Goal: Task Accomplishment & Management: Manage account settings

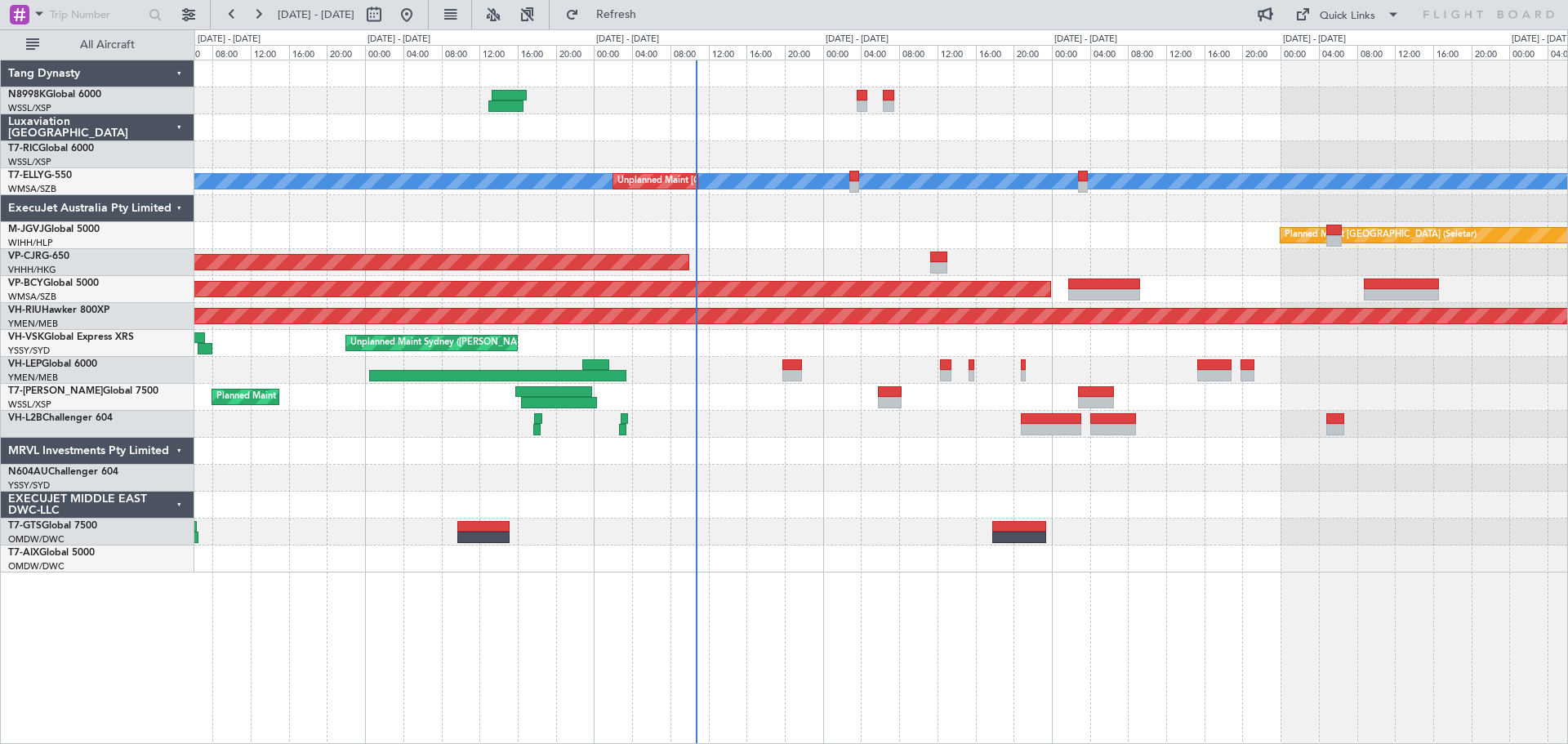
click at [817, 130] on div at bounding box center [880, 127] width 1373 height 27
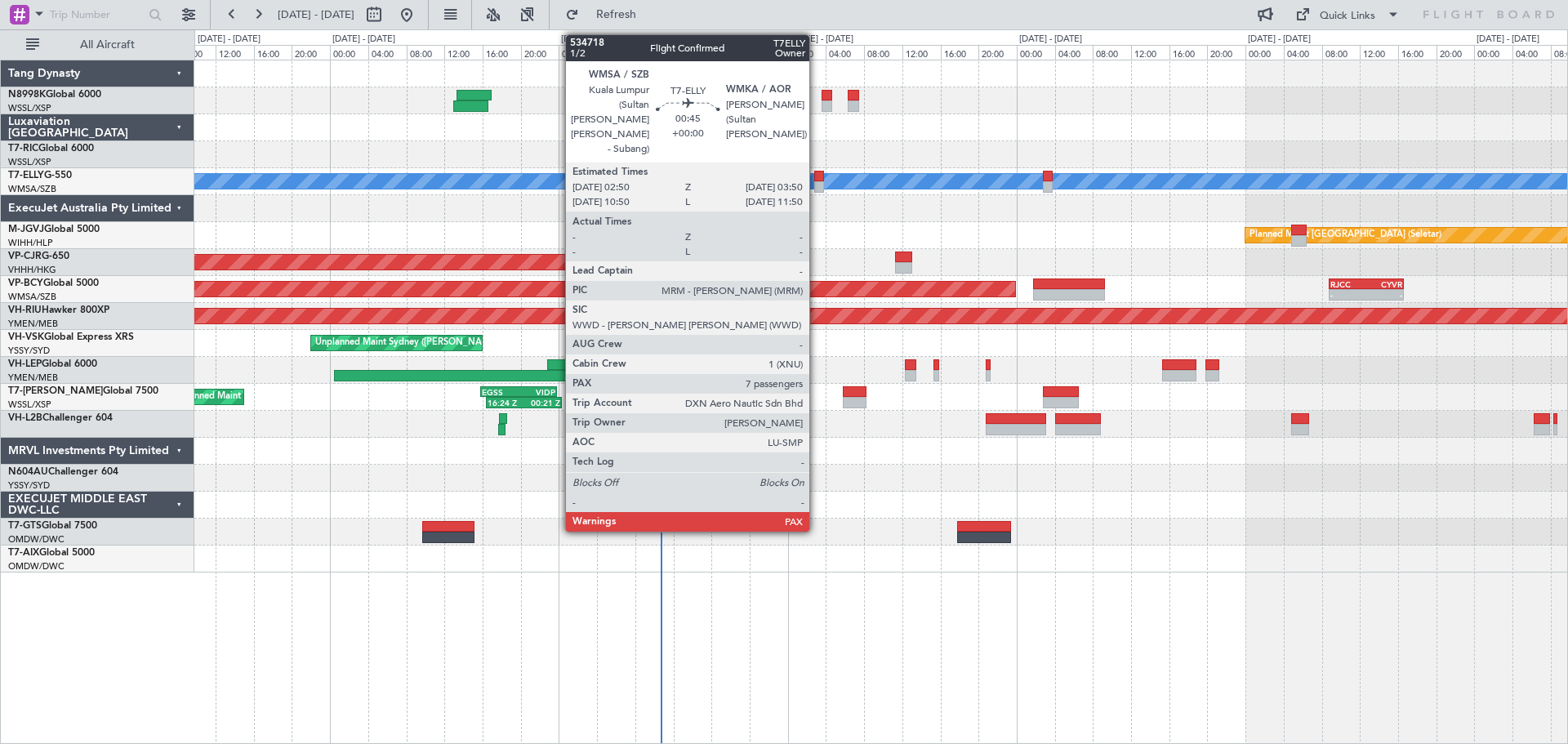
click at [817, 179] on div at bounding box center [819, 176] width 10 height 11
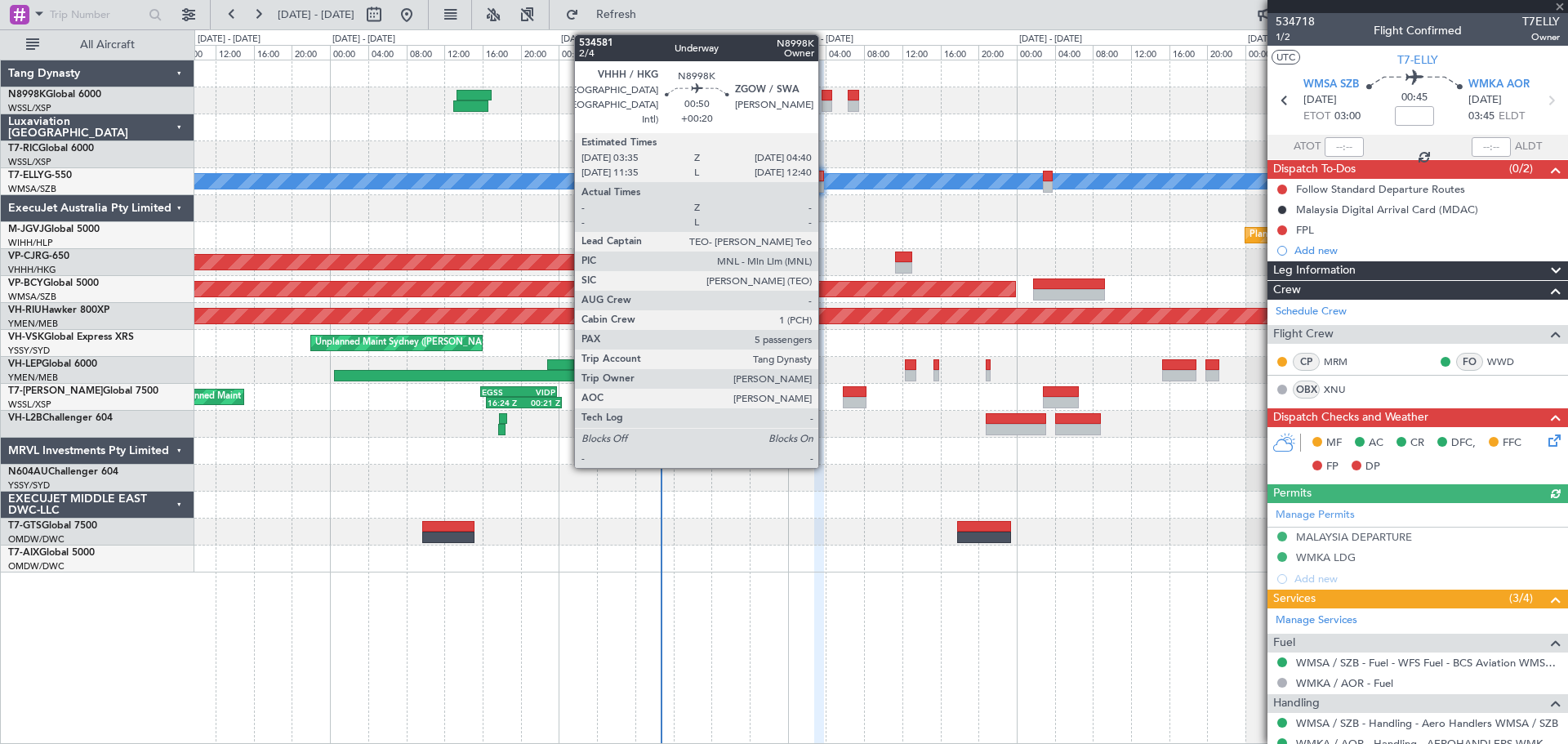
click at [826, 102] on div at bounding box center [827, 105] width 11 height 11
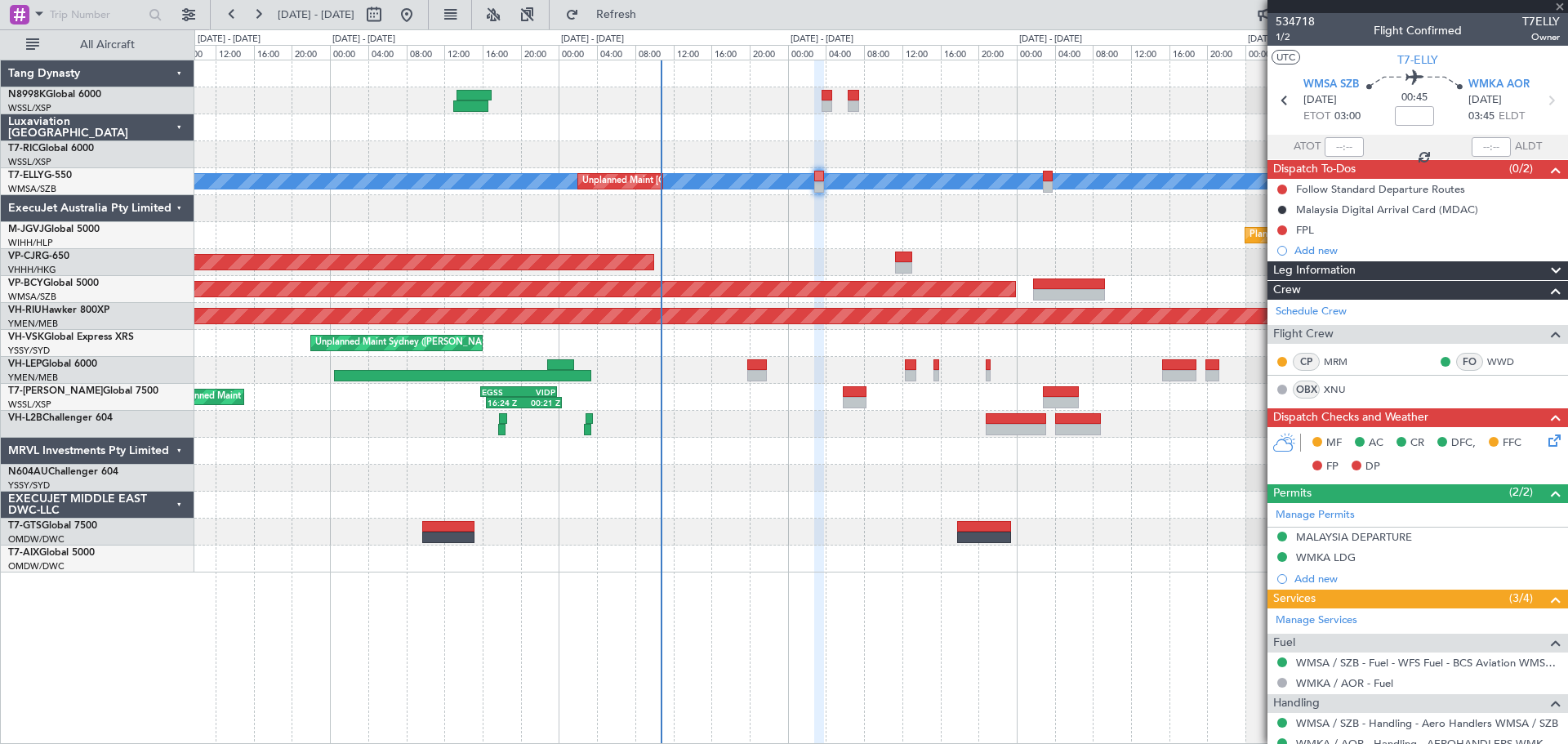
type input "+00:20"
type input "5"
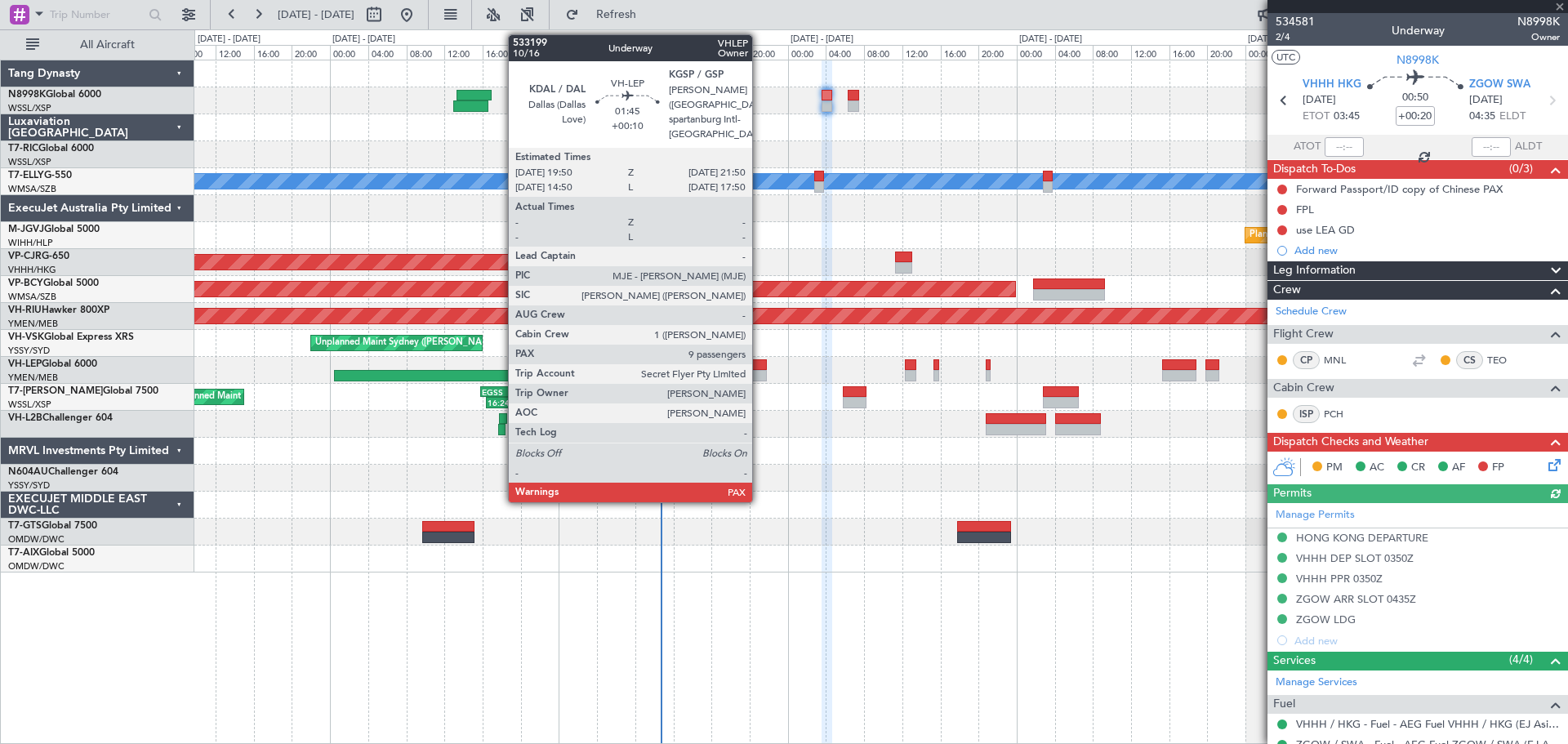
click at [760, 372] on div at bounding box center [757, 375] width 20 height 11
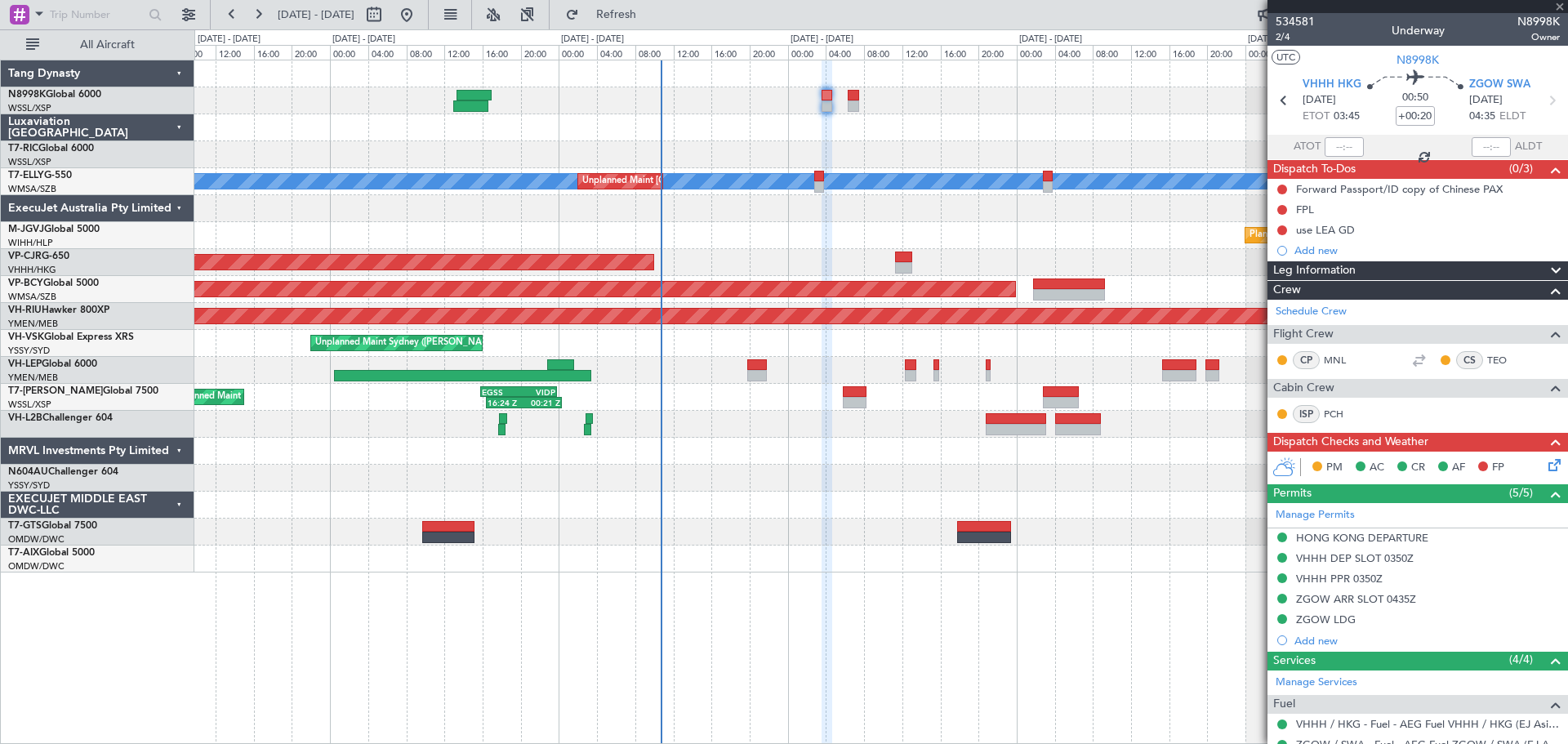
type input "+00:10"
type input "9"
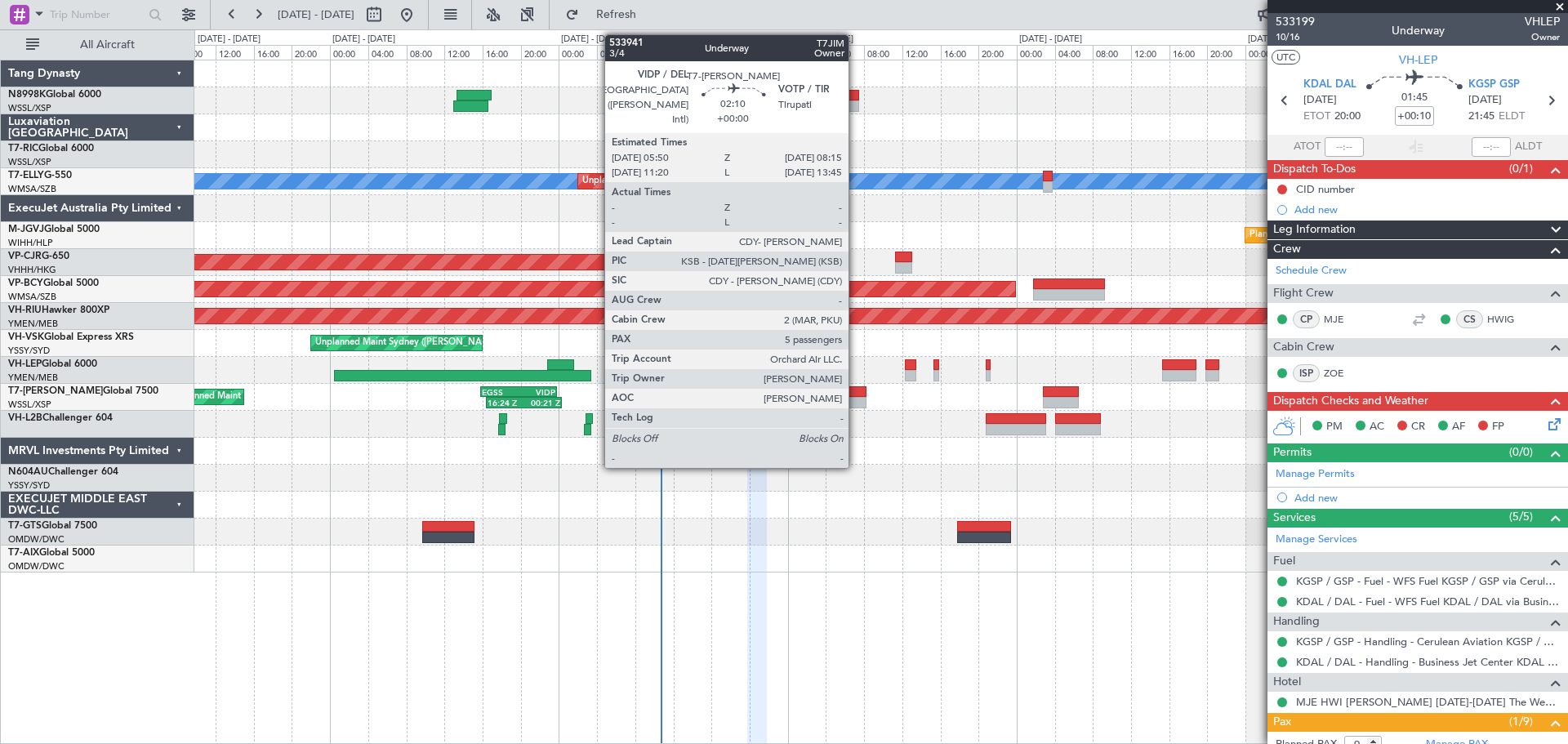
click at [856, 403] on div at bounding box center [855, 402] width 24 height 11
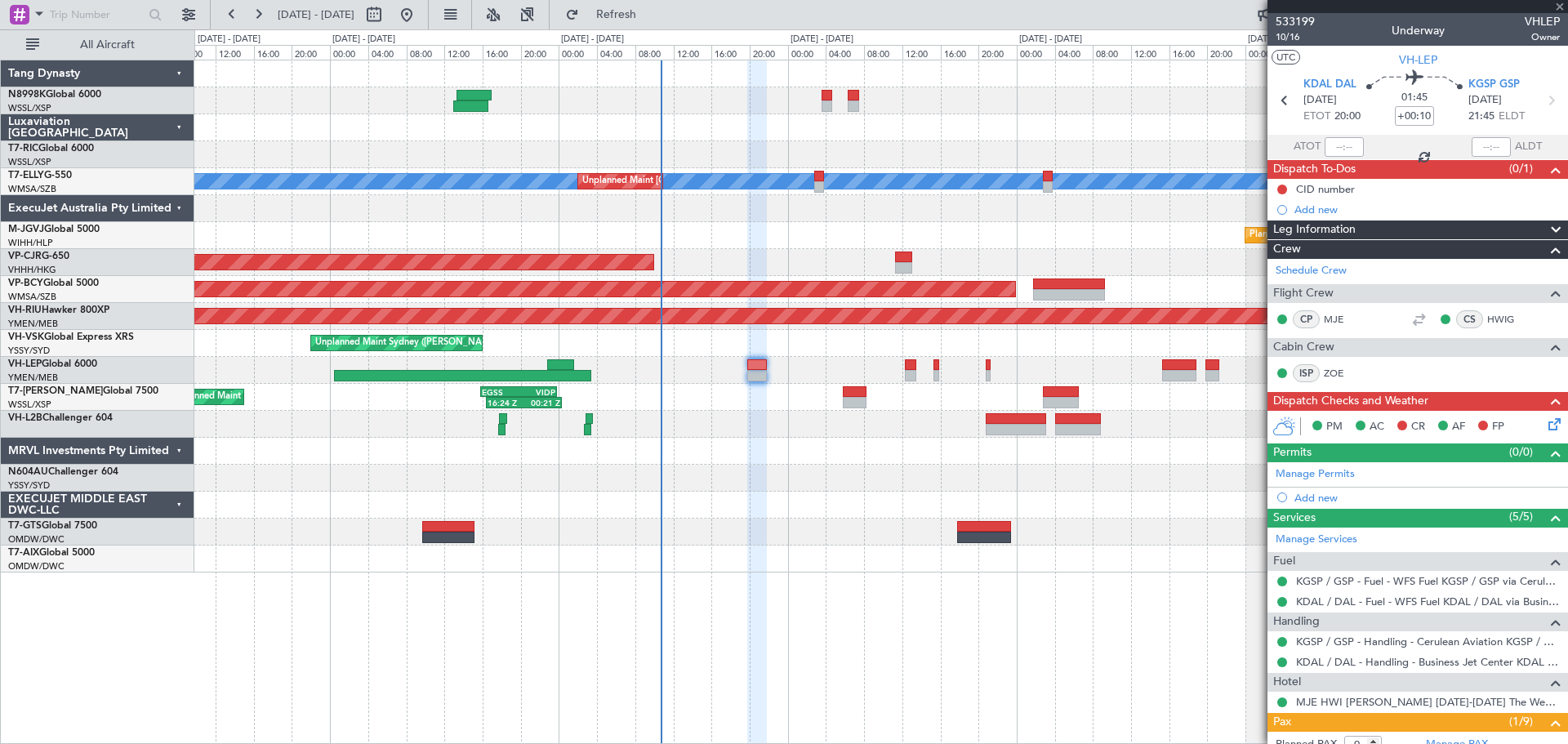
type input "5"
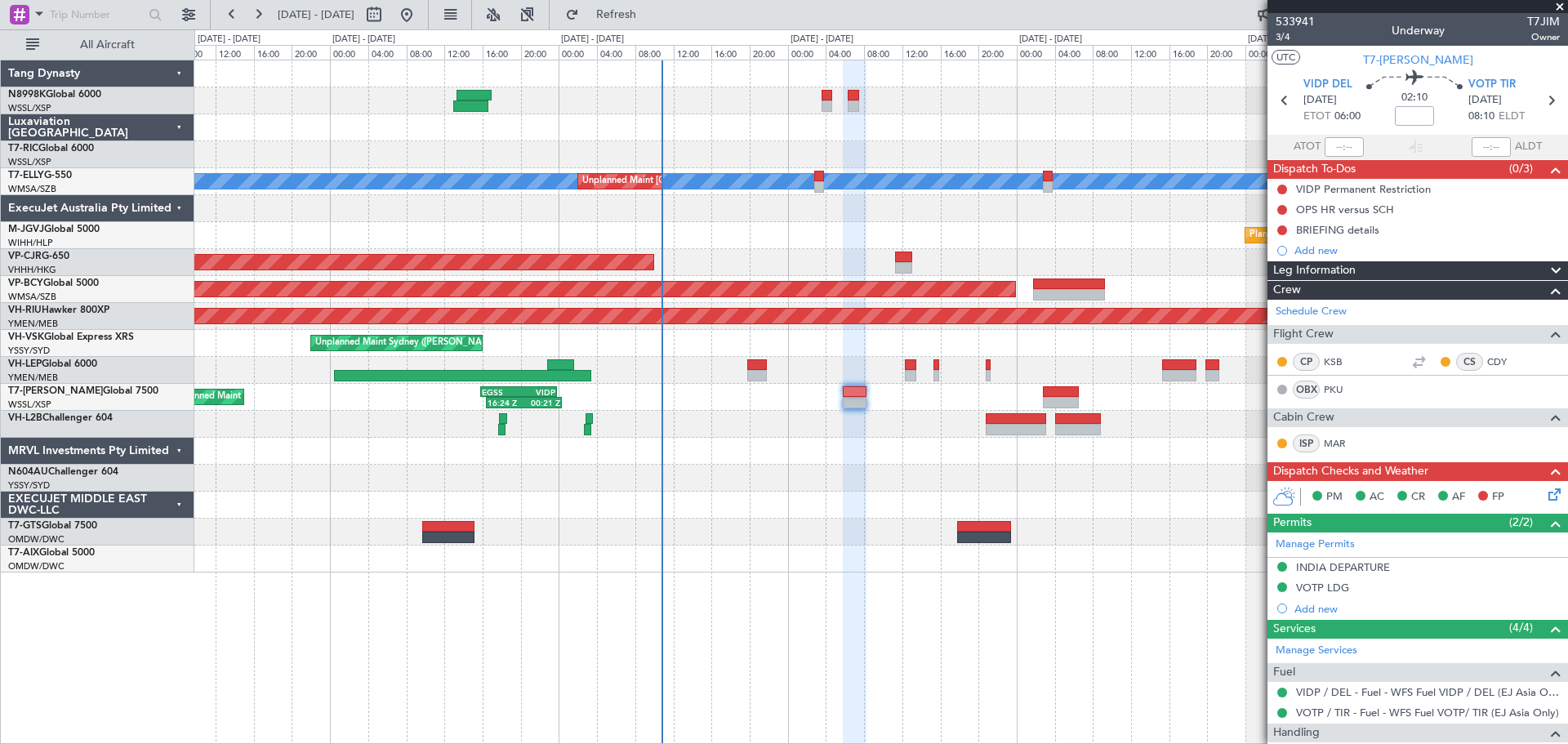
click at [749, 355] on div "Unplanned Maint Sydney ([PERSON_NAME] Intl)" at bounding box center [880, 343] width 1373 height 27
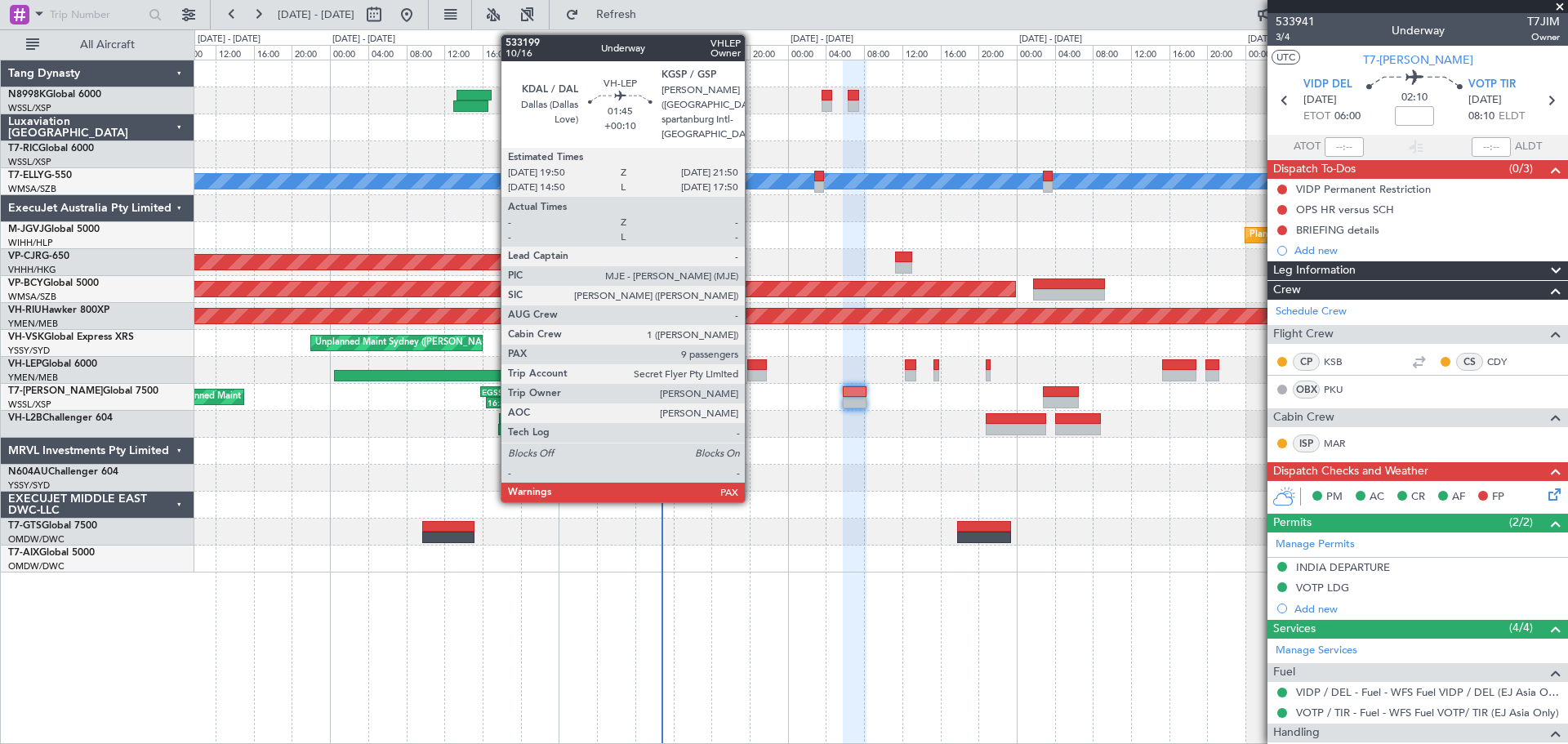
click at [752, 359] on div at bounding box center [757, 364] width 20 height 11
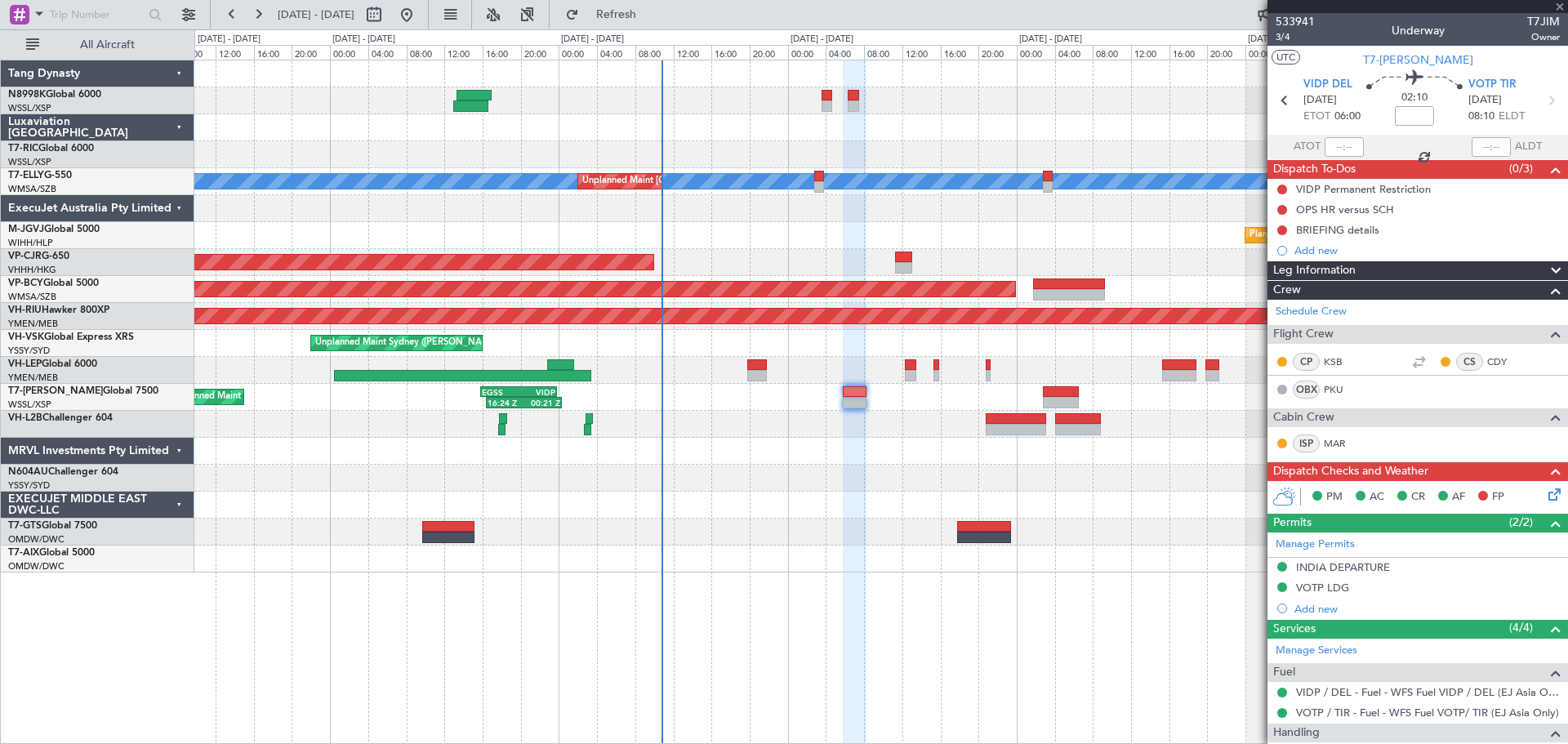
type input "+00:10"
type input "9"
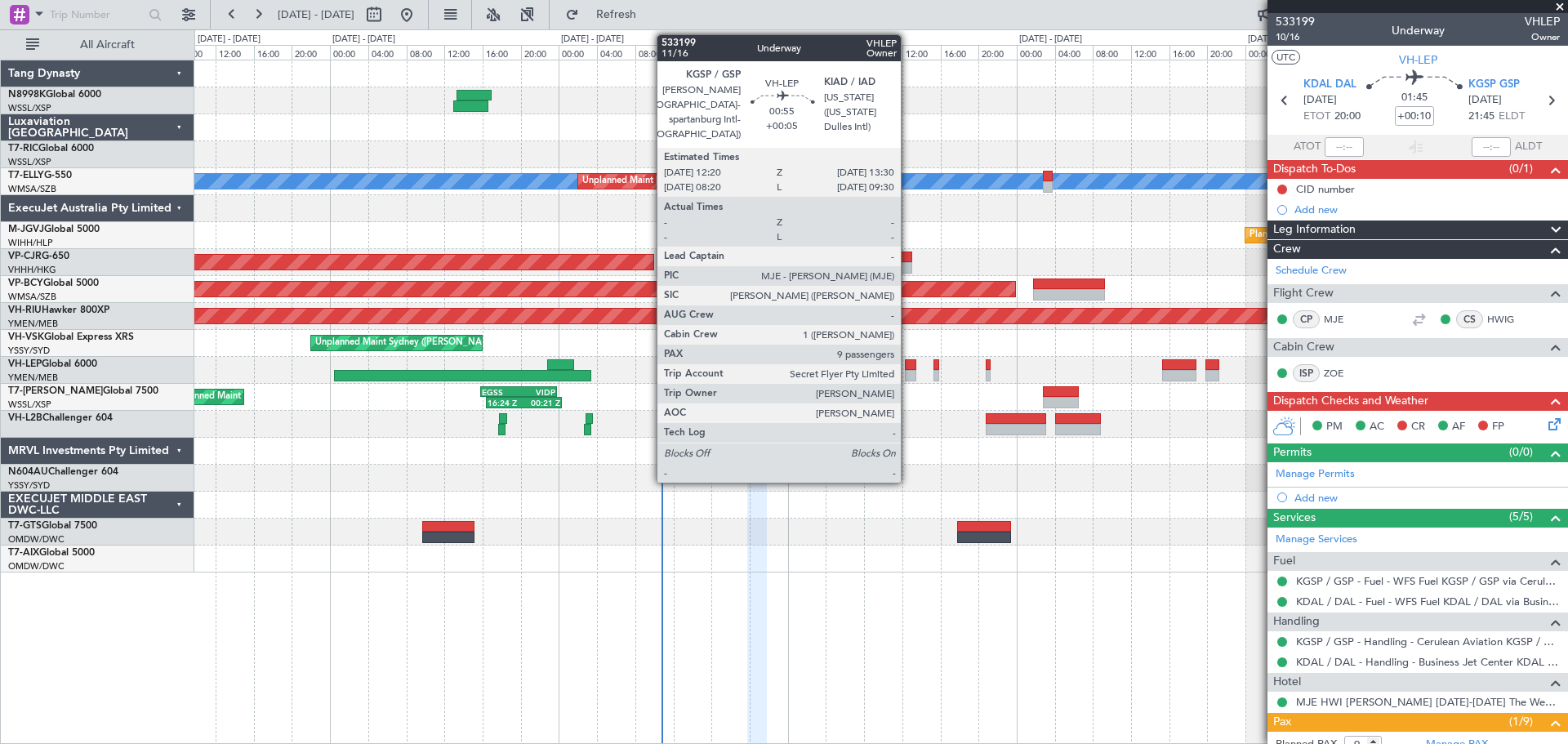
click at [908, 364] on div at bounding box center [910, 364] width 11 height 11
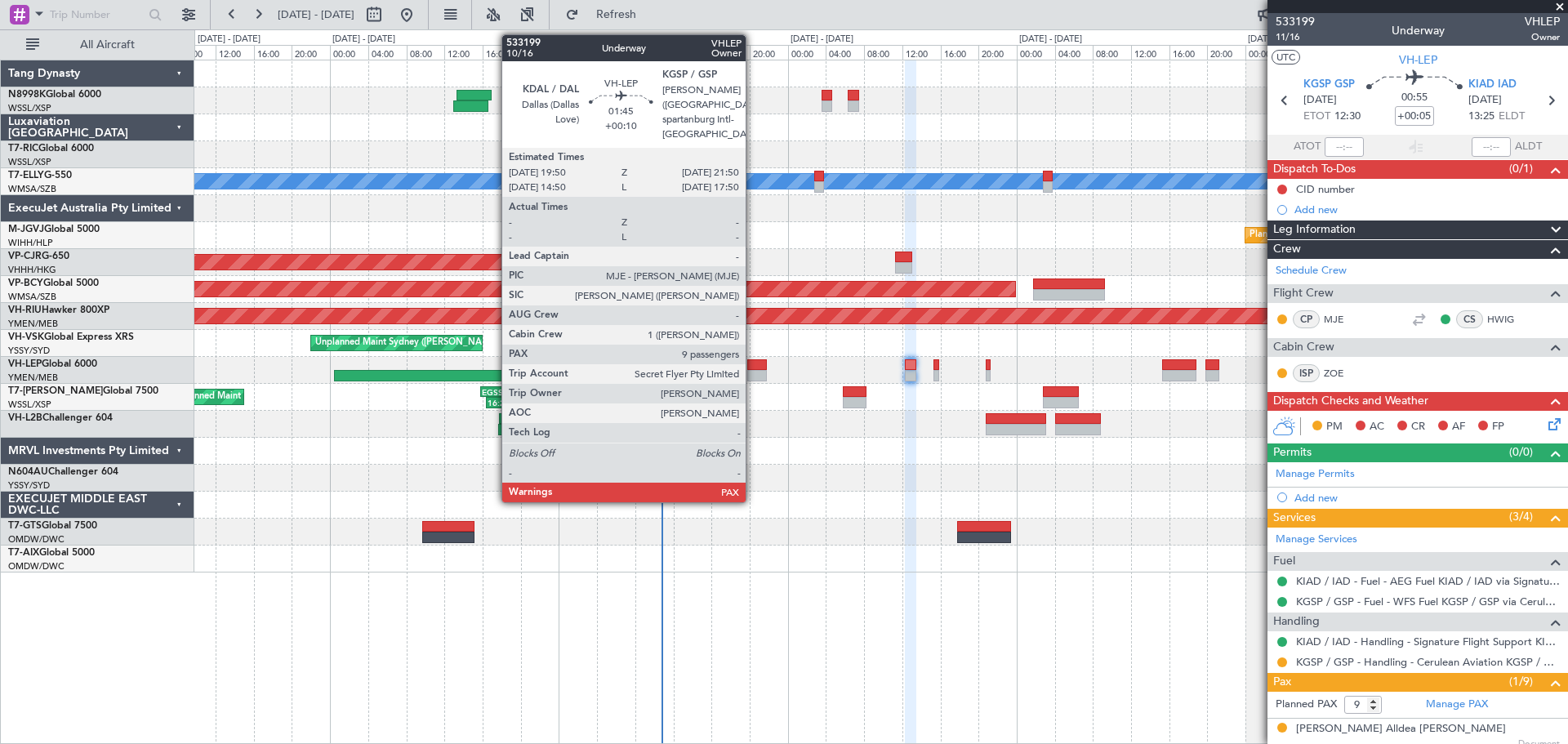
click at [753, 365] on div at bounding box center [757, 364] width 20 height 11
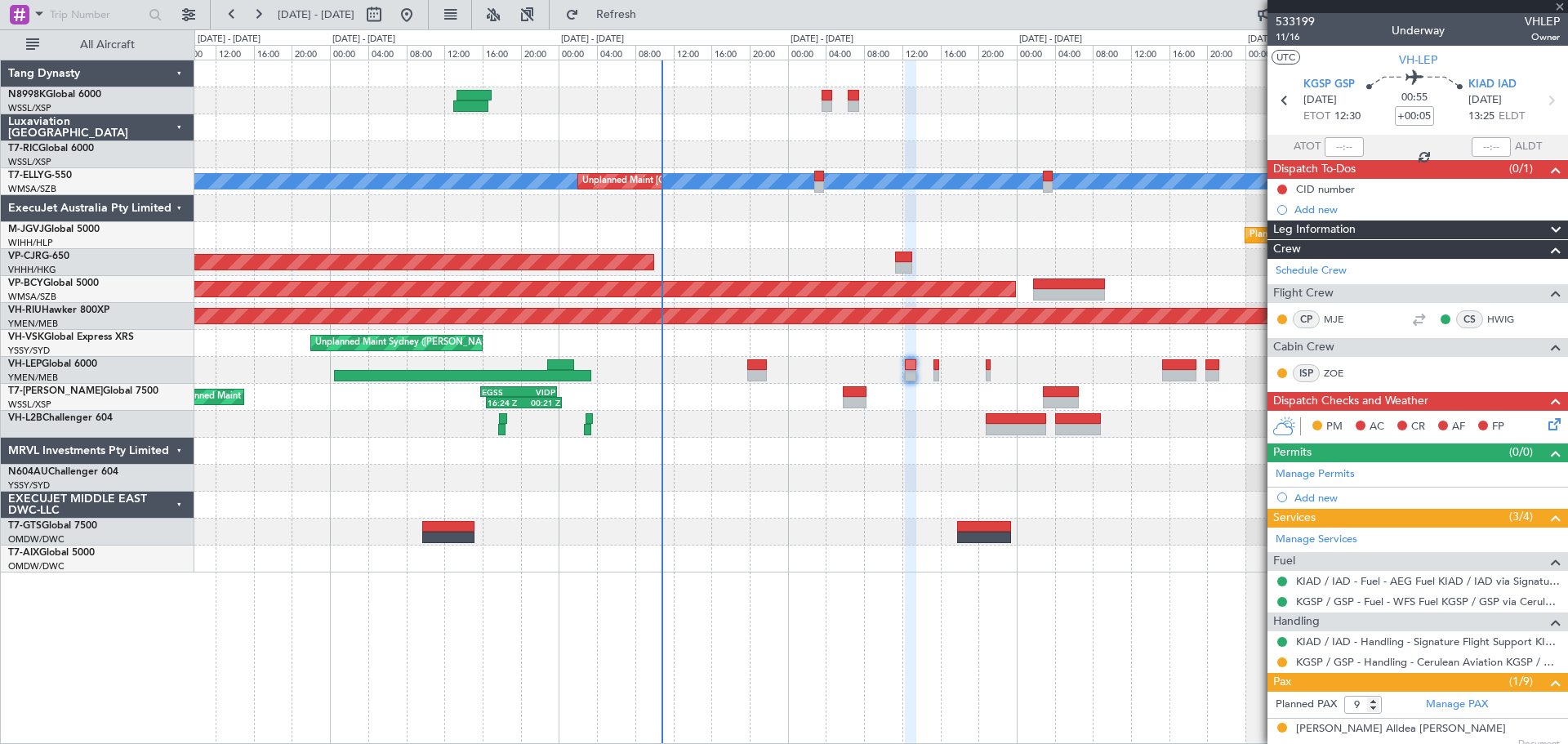
type input "+00:10"
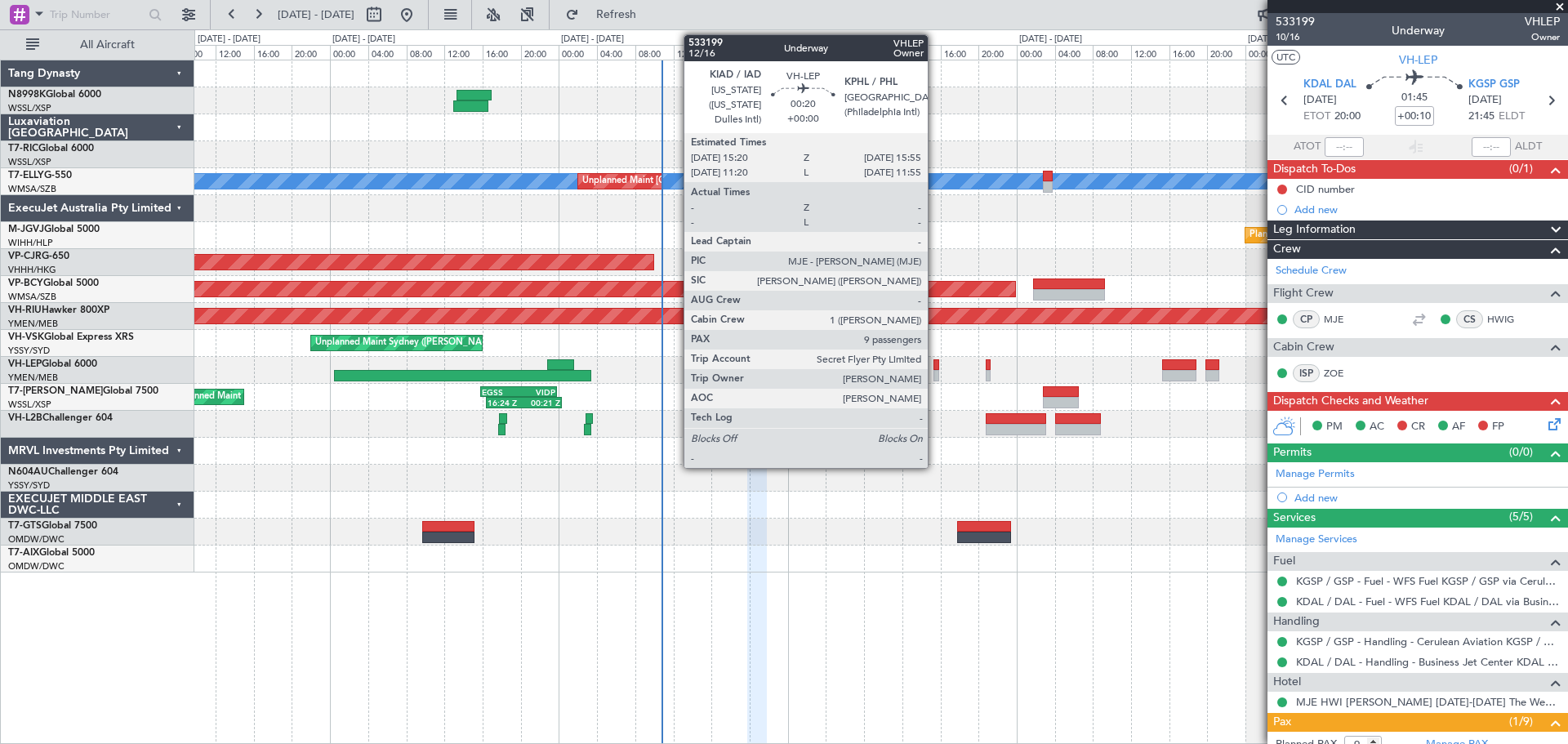
click at [935, 363] on div at bounding box center [937, 364] width 6 height 11
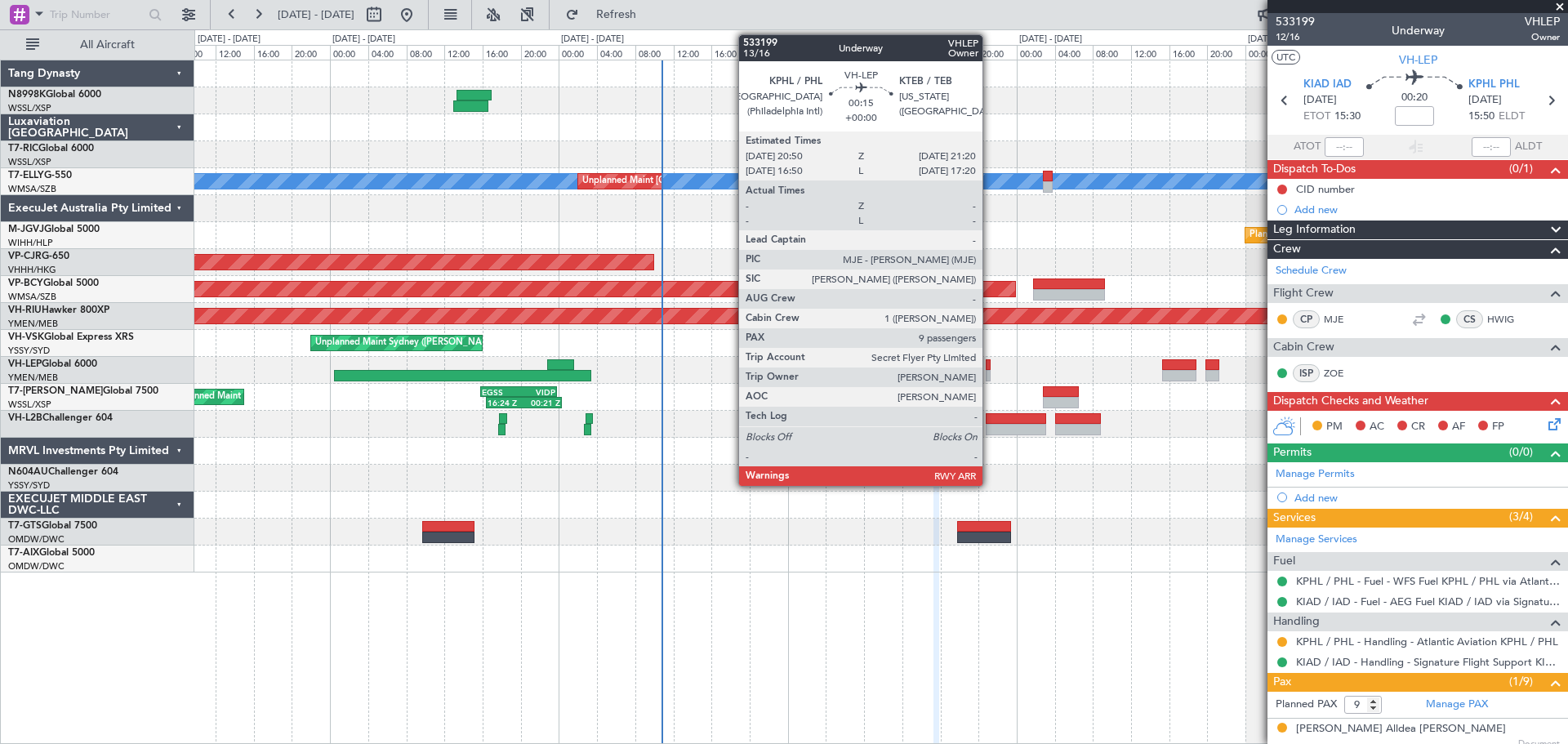
click at [990, 371] on div at bounding box center [988, 375] width 5 height 11
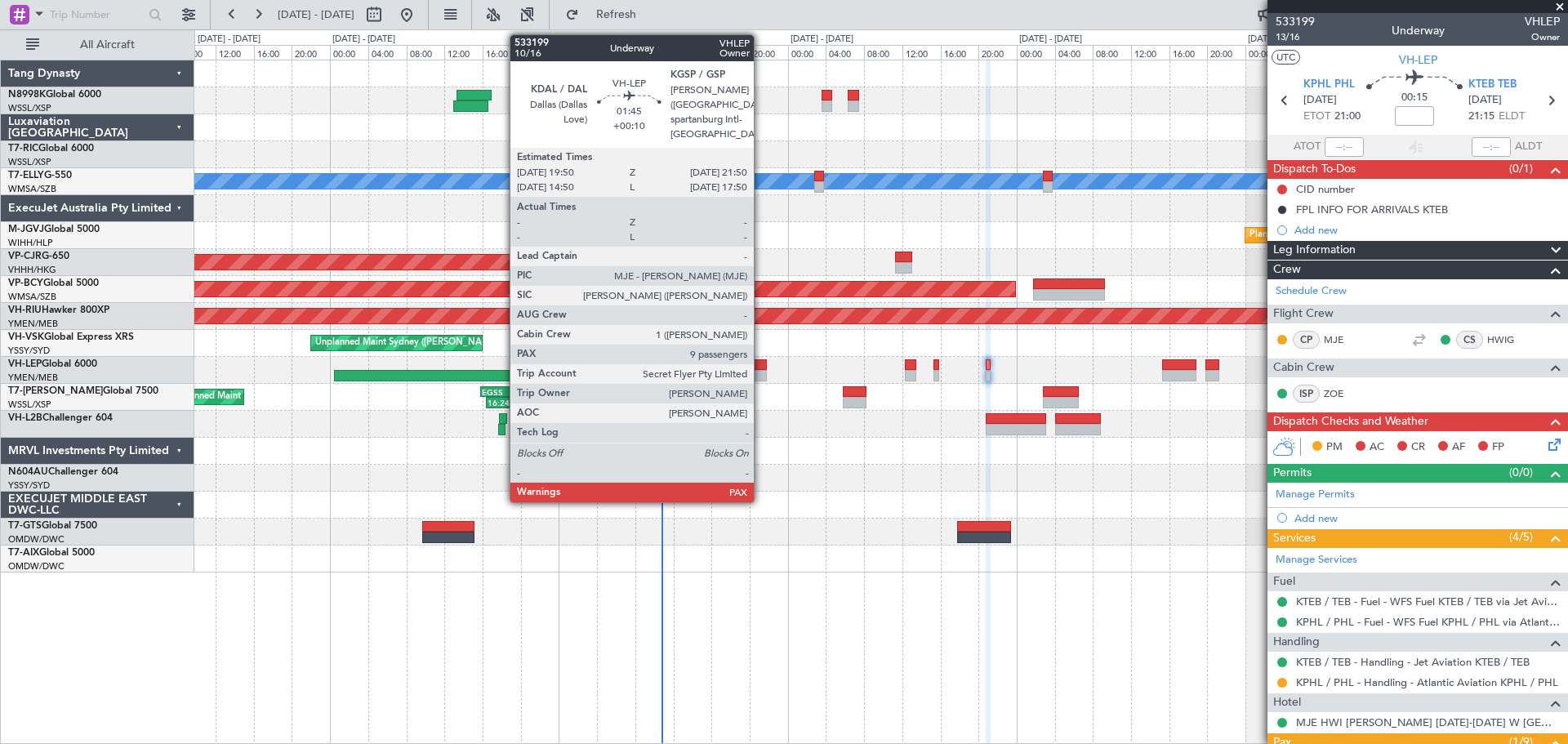
click at [761, 363] on div at bounding box center [757, 364] width 20 height 11
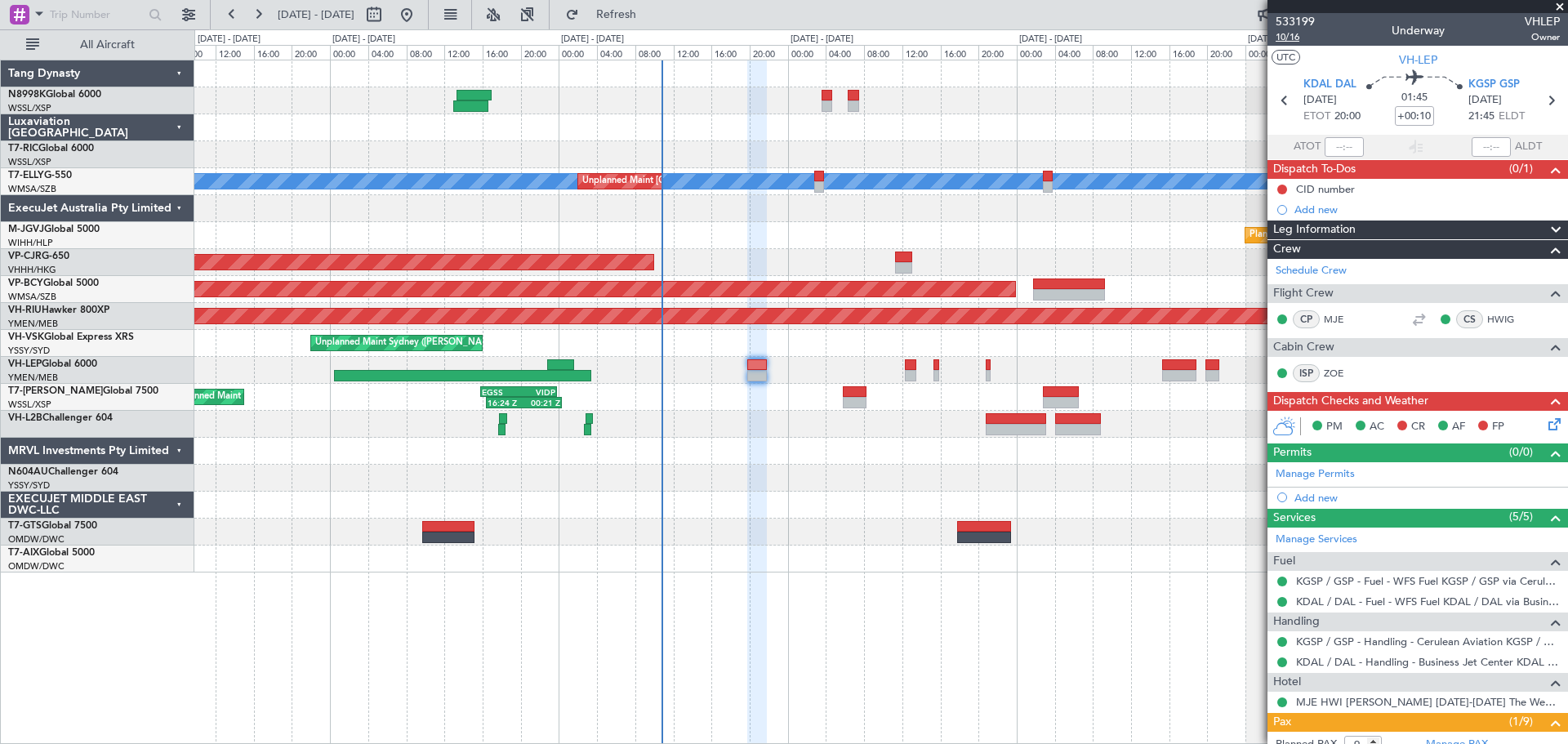
click at [1254, 33] on span "10/16" at bounding box center [1295, 37] width 39 height 14
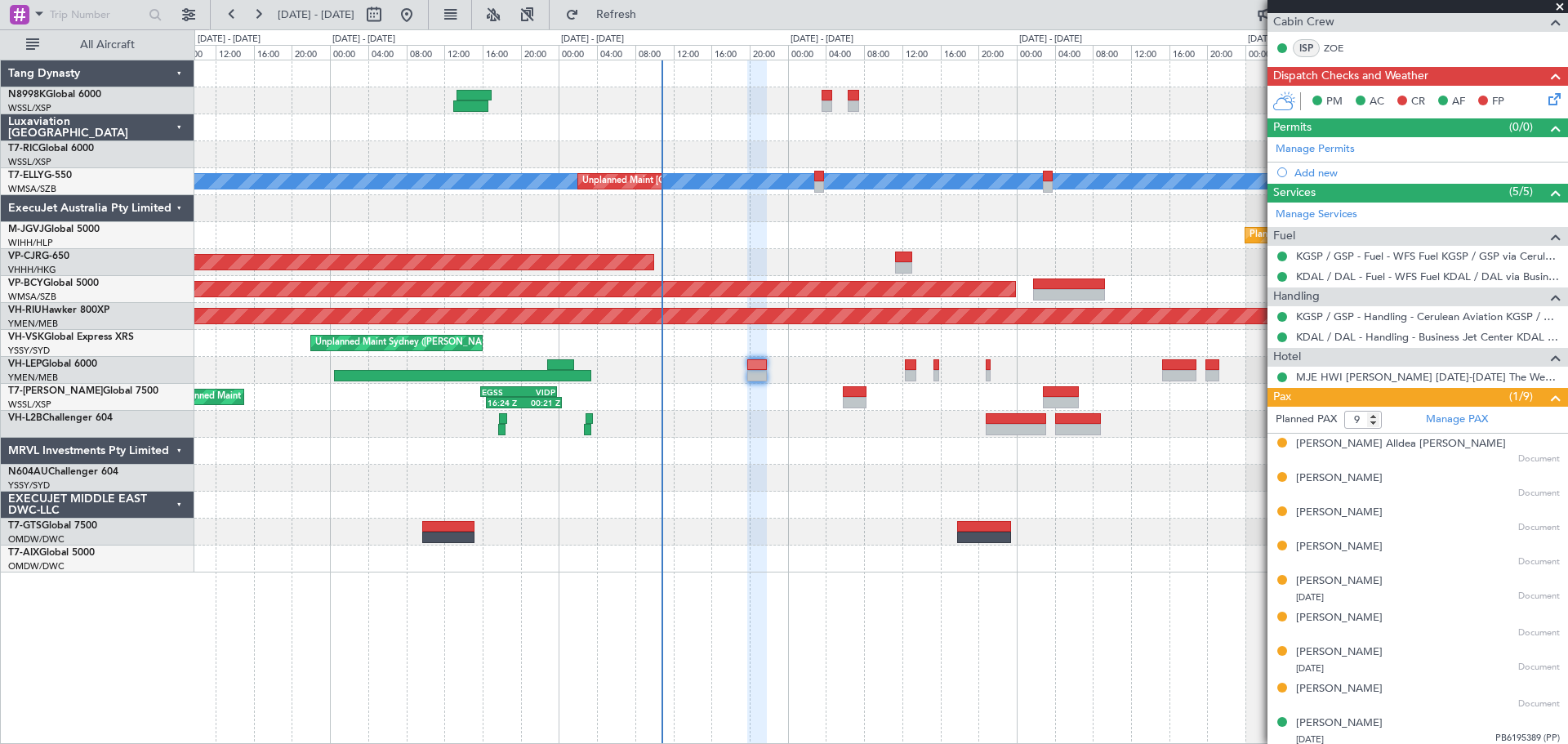
scroll to position [327, 0]
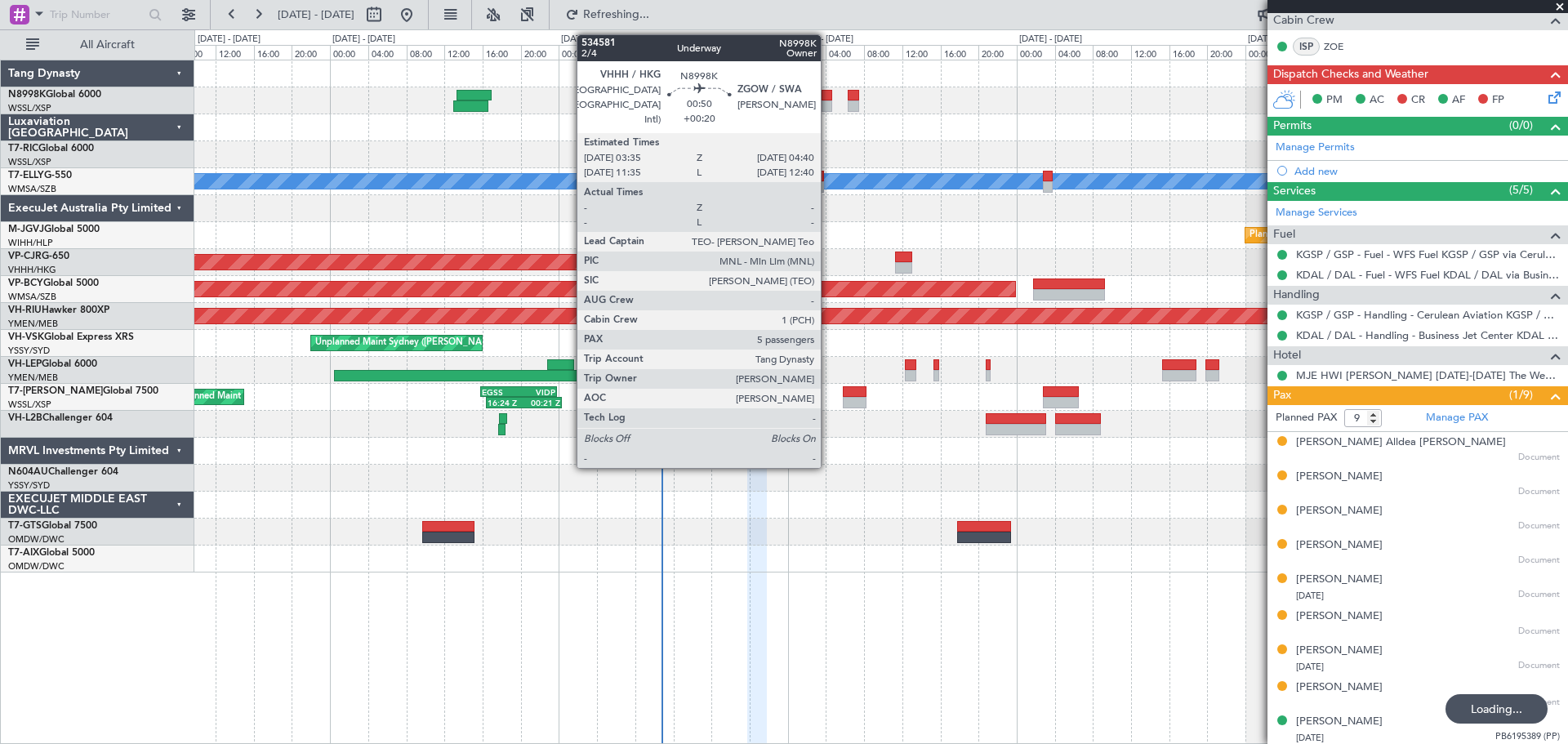
click at [828, 93] on div at bounding box center [827, 95] width 11 height 11
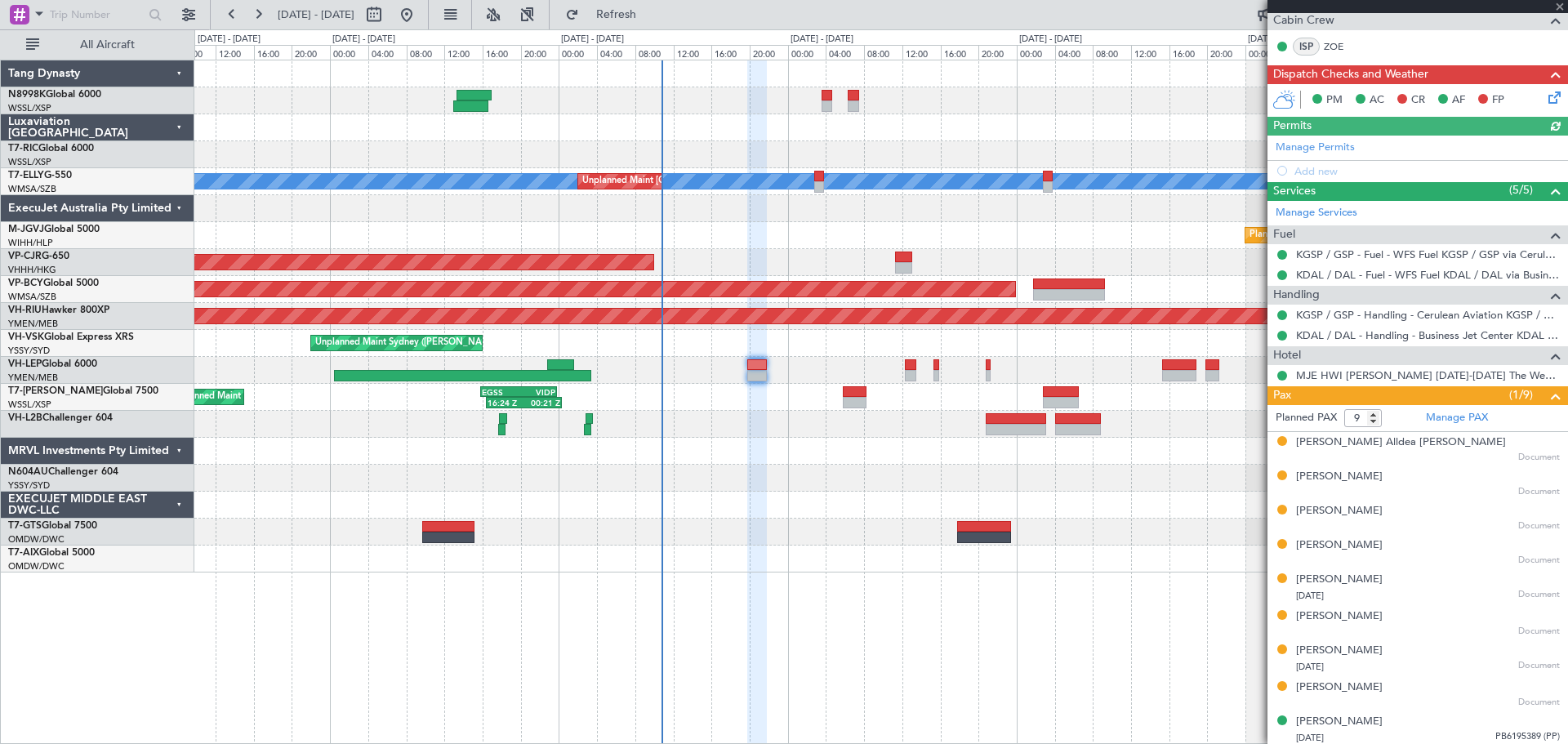
type input "+00:20"
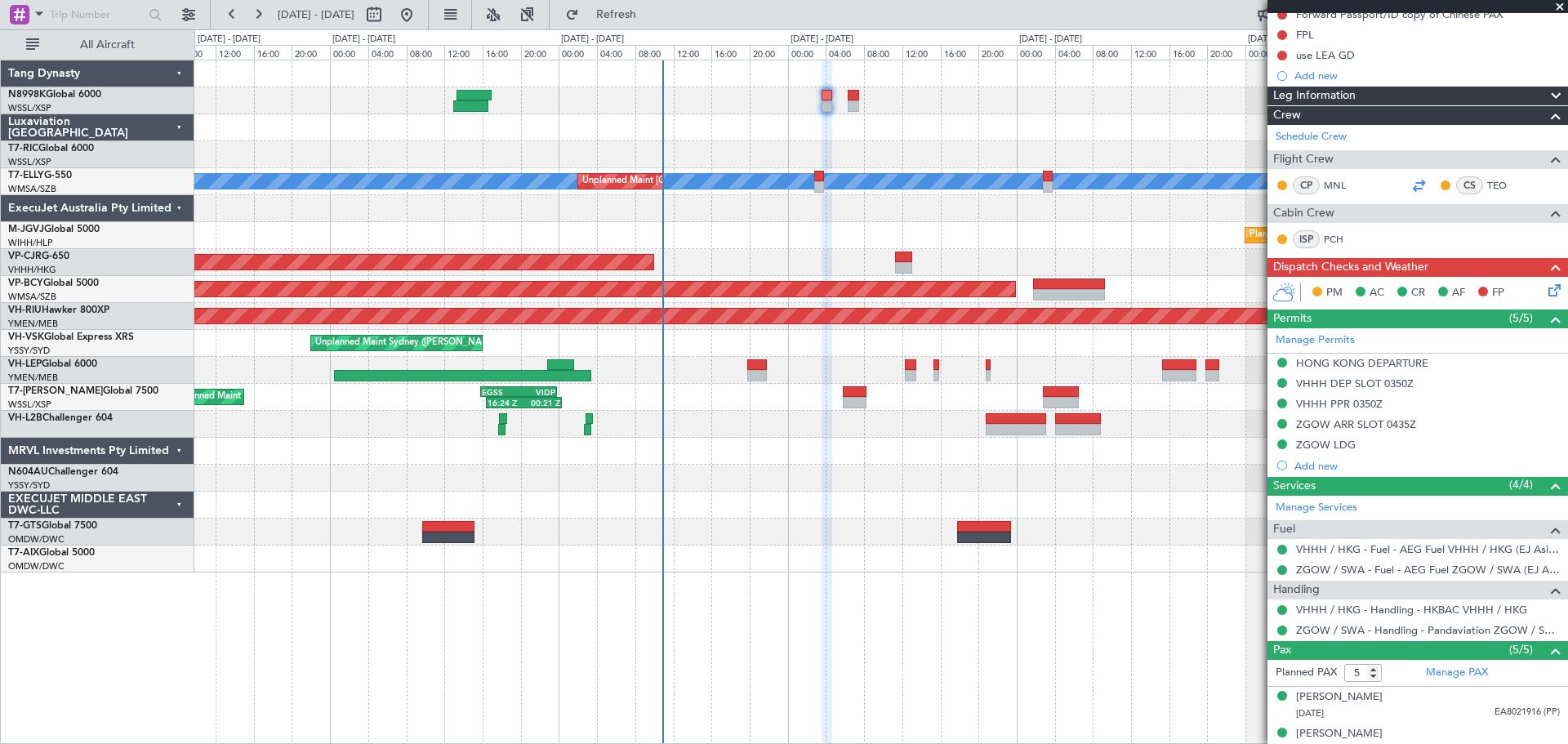
scroll to position [56, 0]
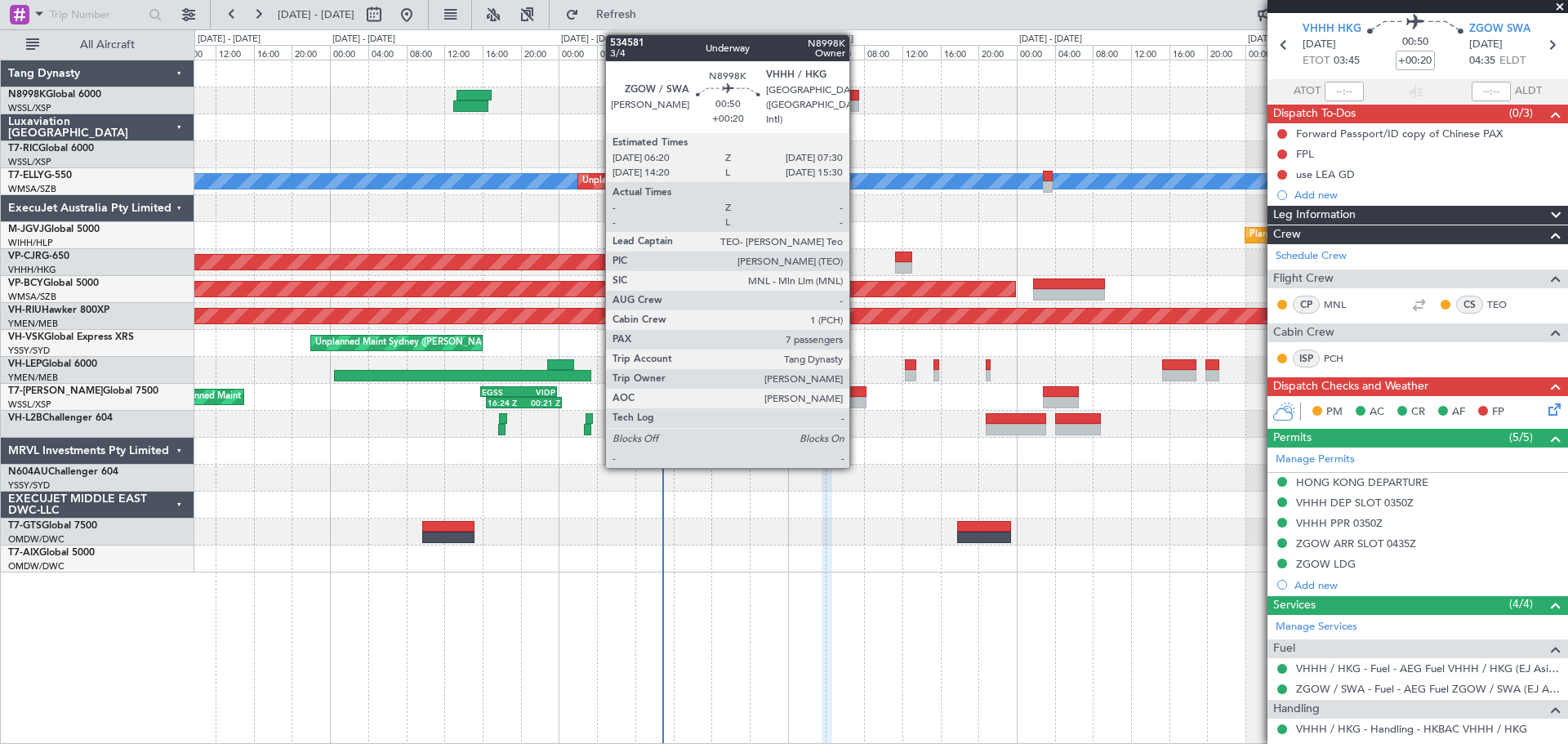
click at [854, 101] on div at bounding box center [853, 105] width 11 height 11
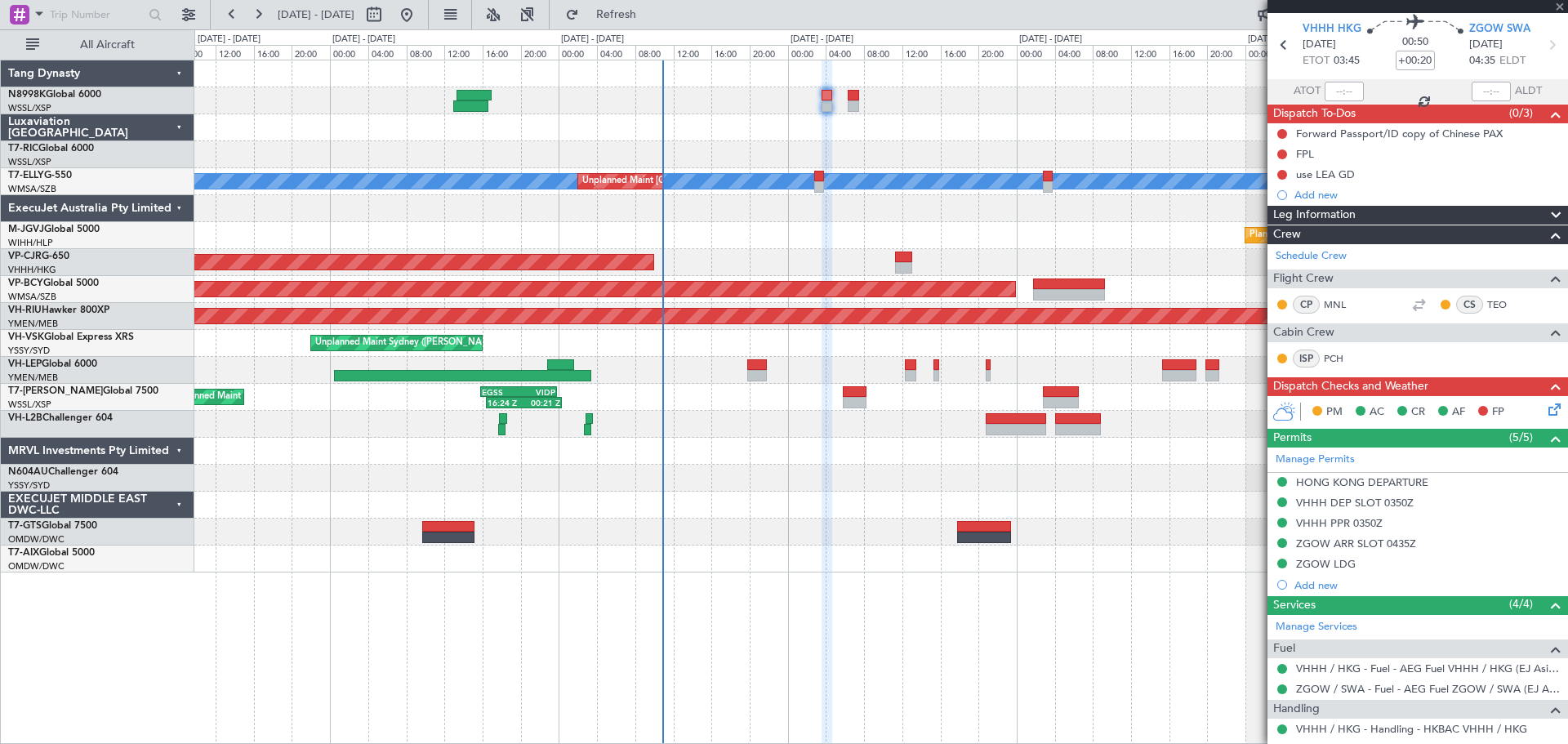
type input "7"
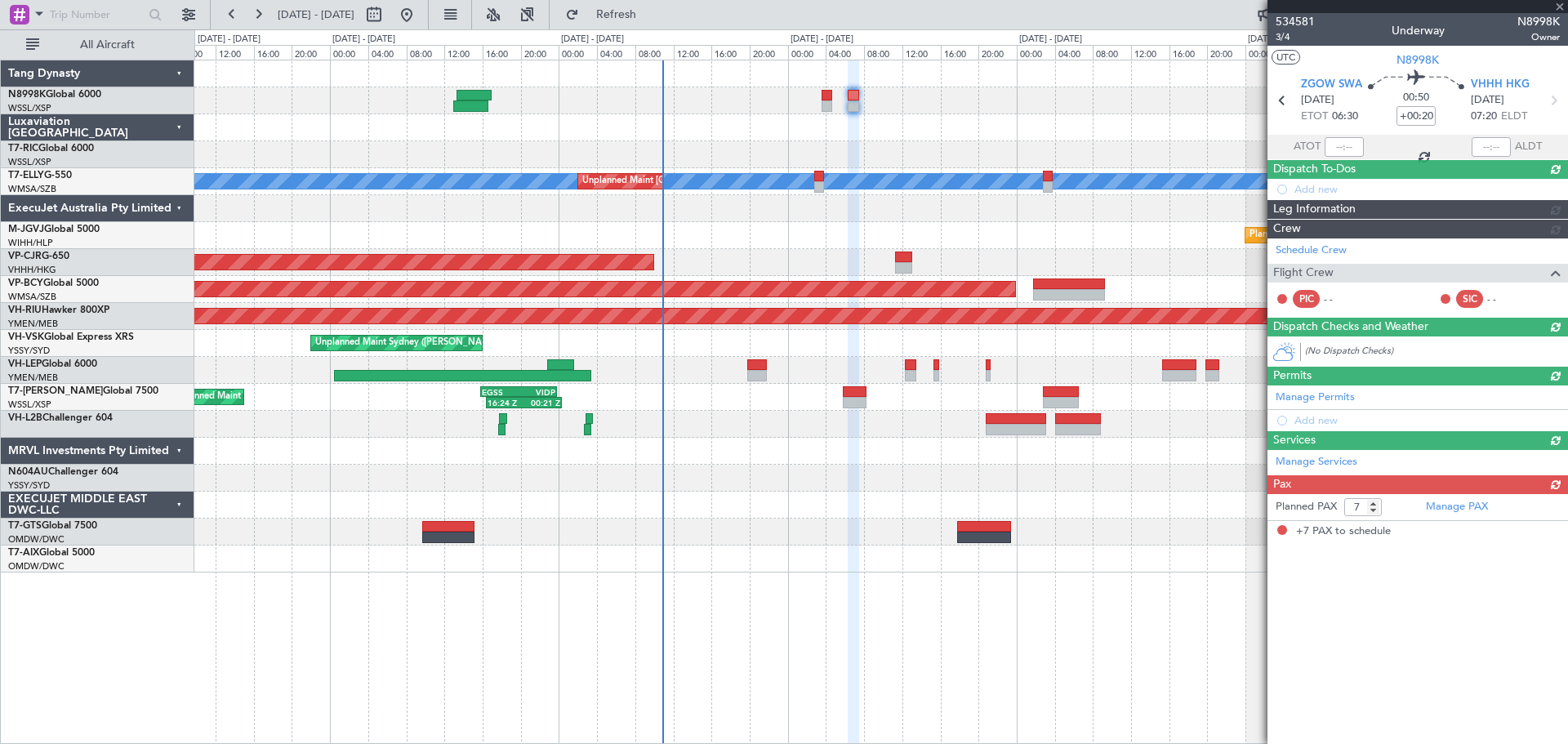
scroll to position [0, 0]
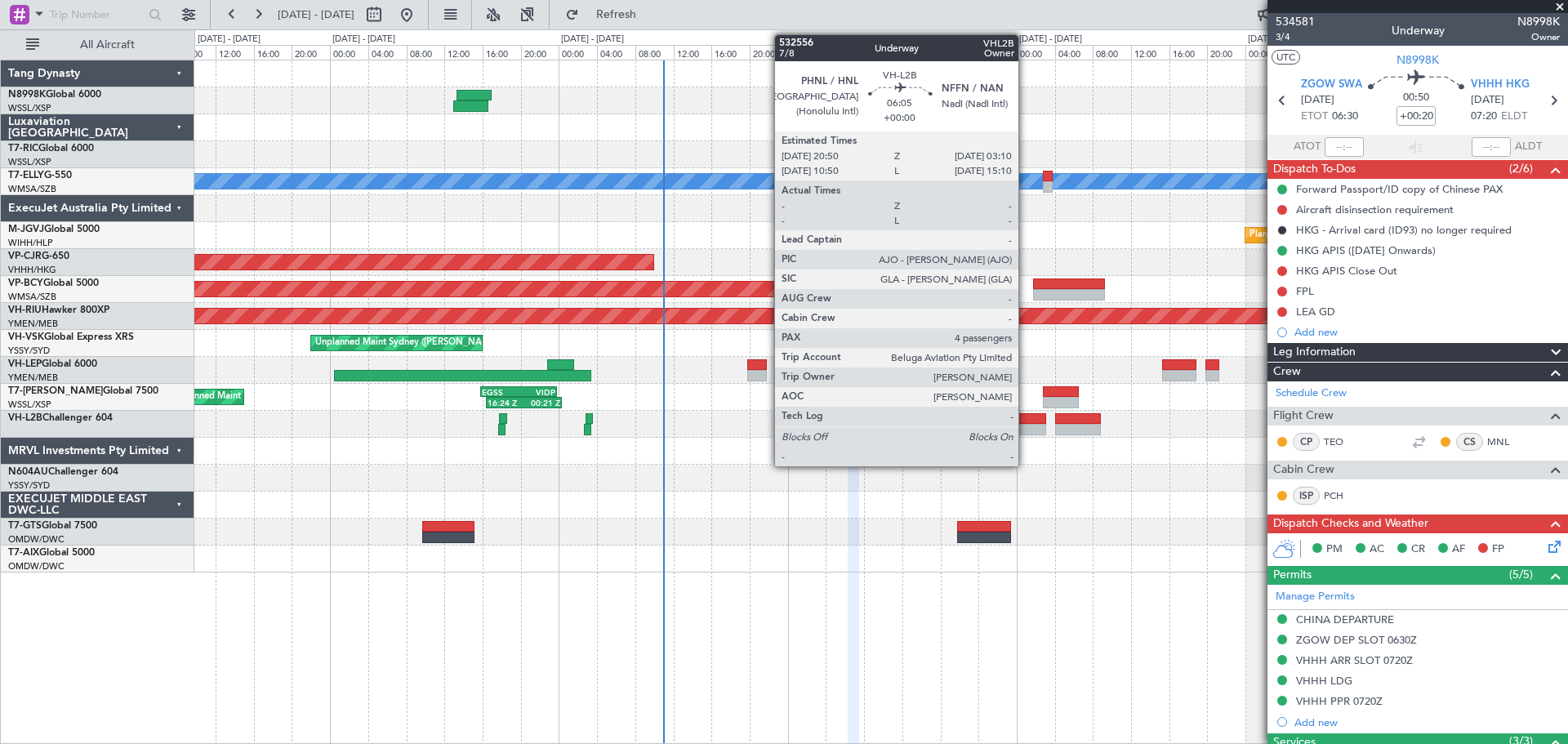
click at [1026, 421] on div at bounding box center [1016, 418] width 60 height 11
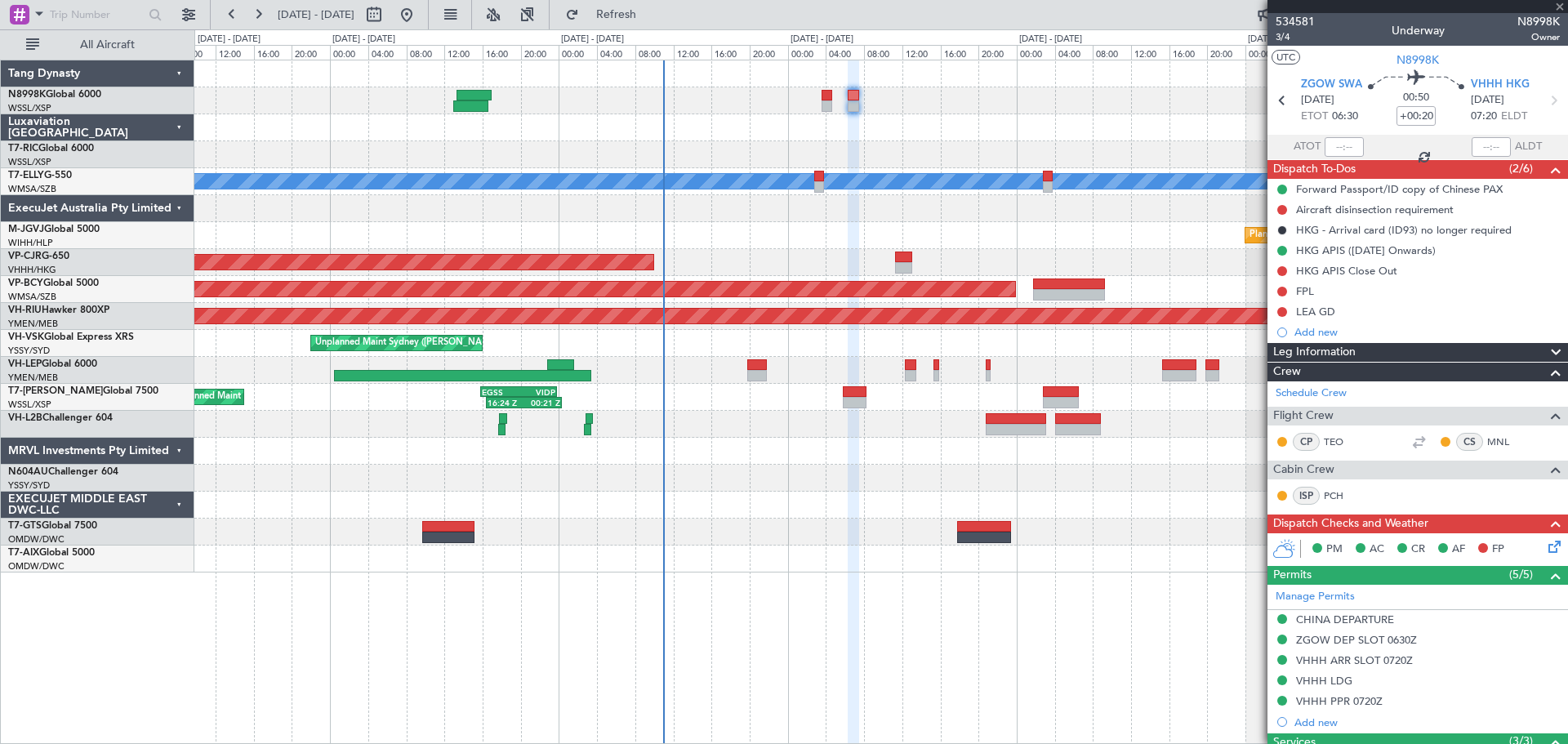
type input "4"
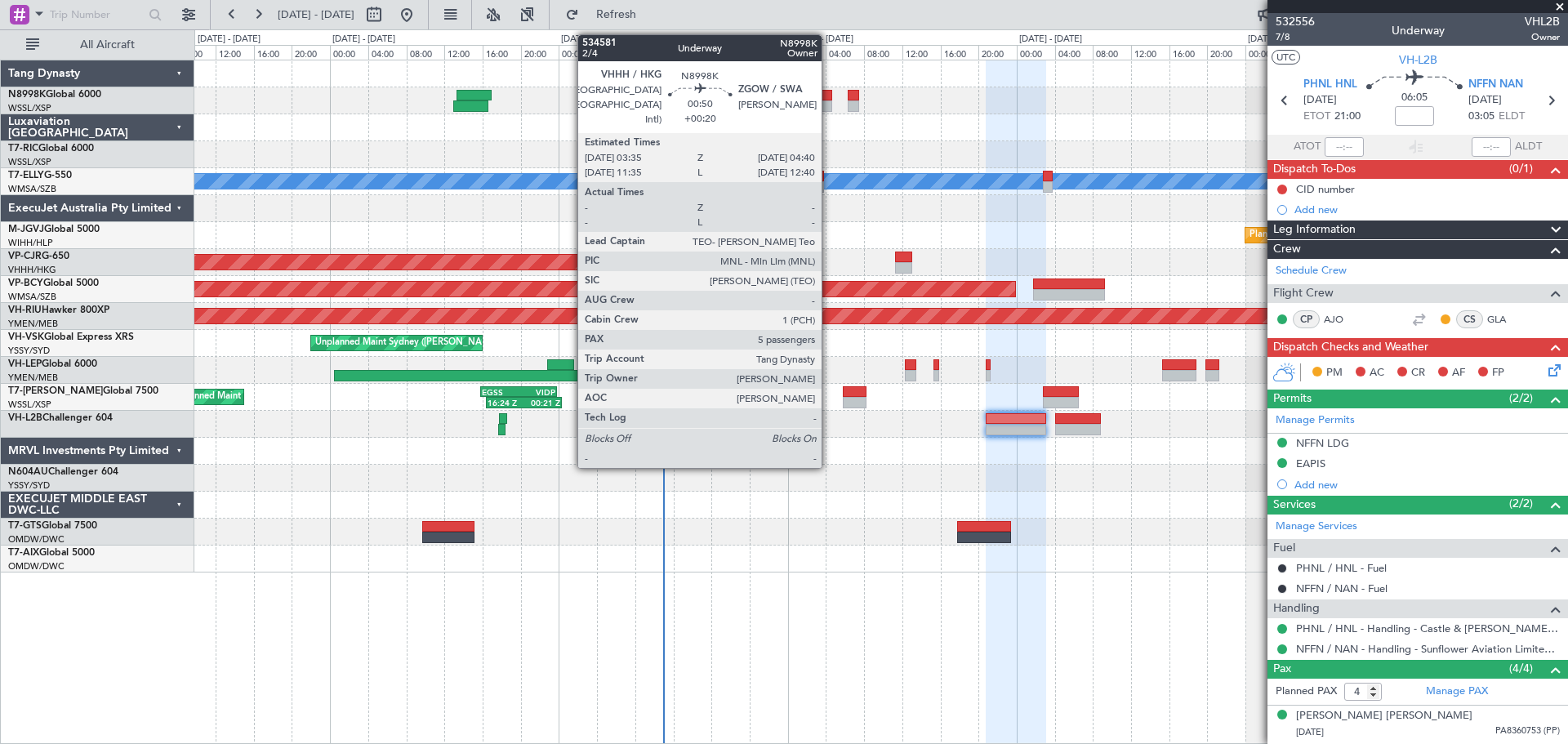
click at [829, 102] on div at bounding box center [827, 105] width 11 height 11
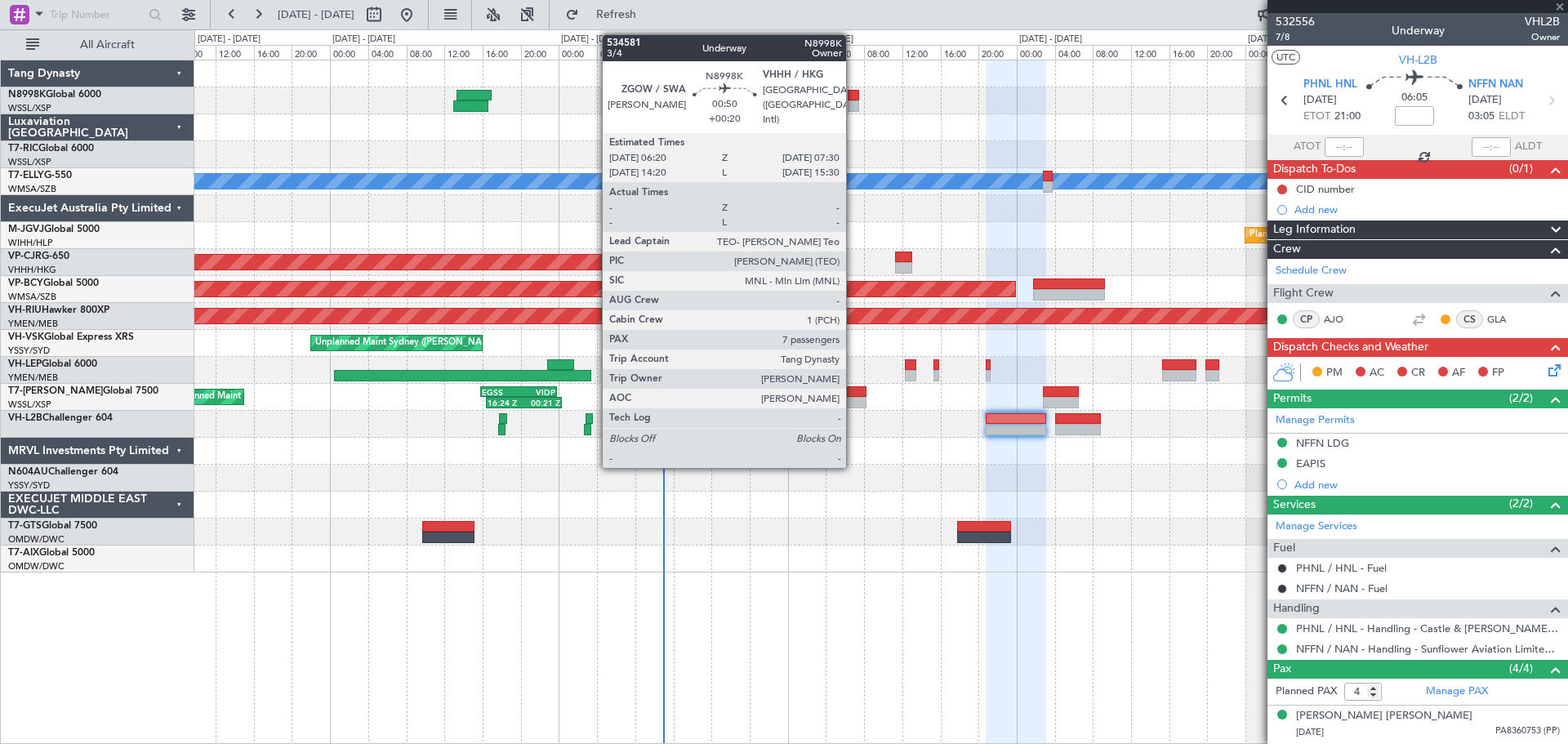
click at [854, 101] on div at bounding box center [853, 105] width 11 height 11
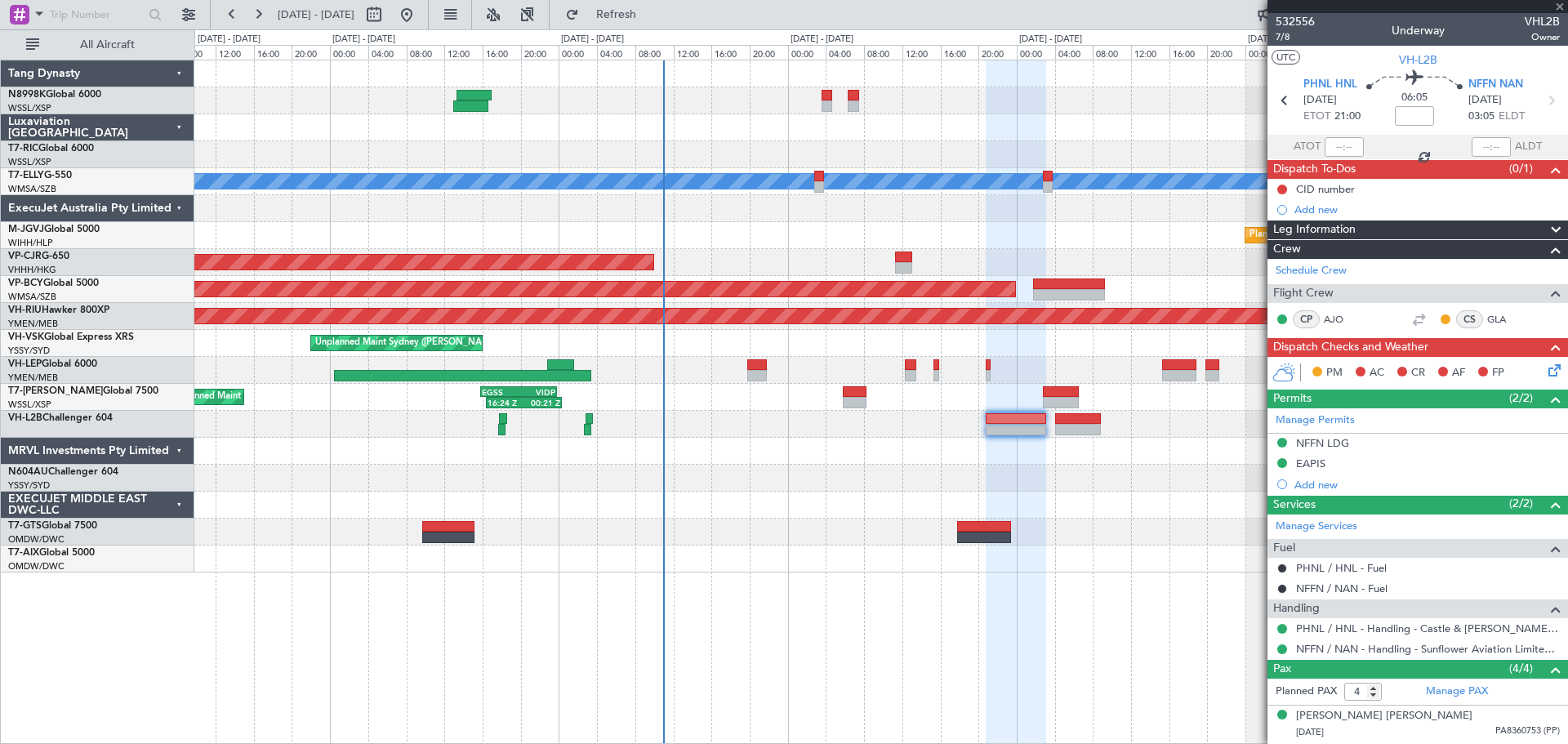
type input "+00:20"
type input "7"
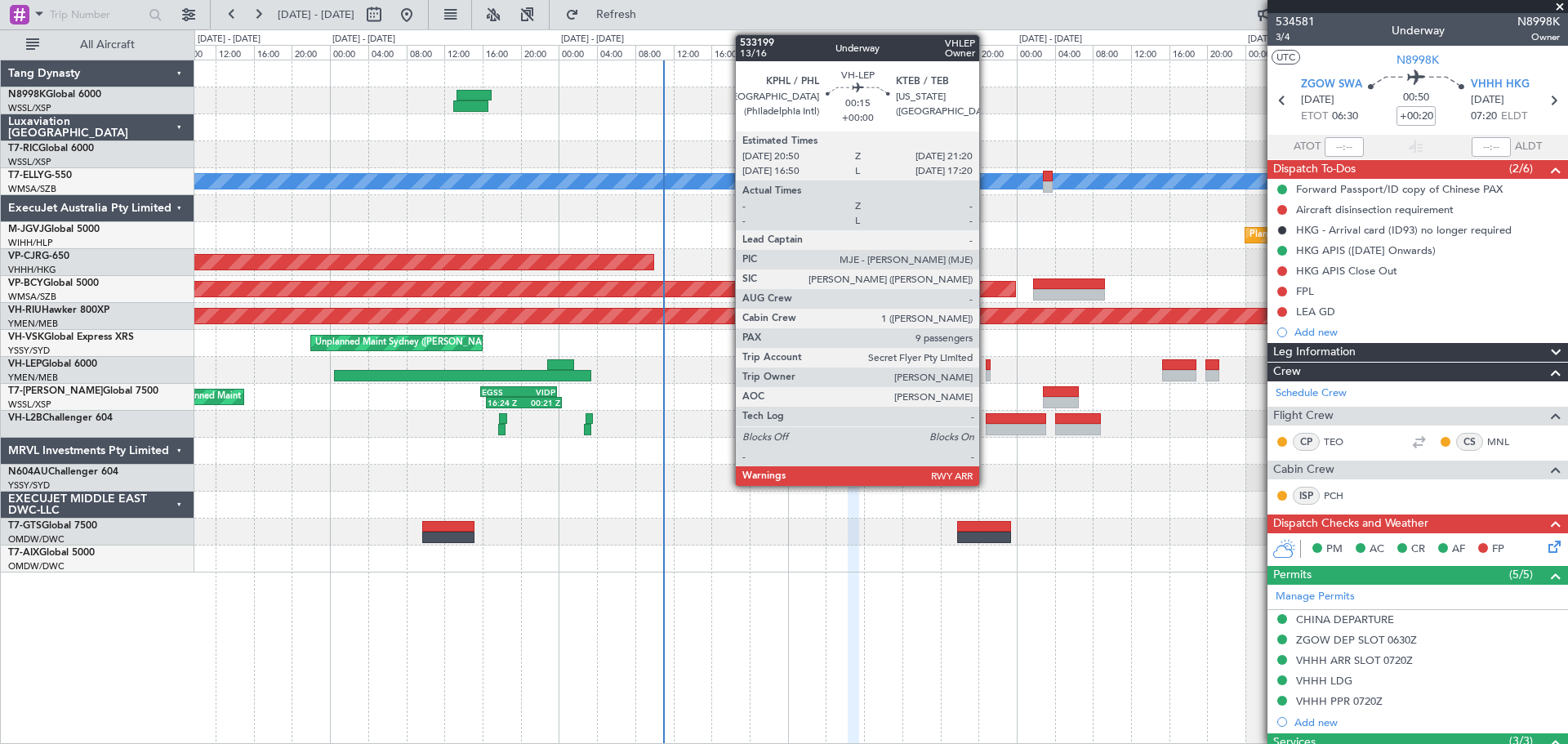
click at [987, 372] on div at bounding box center [988, 375] width 5 height 11
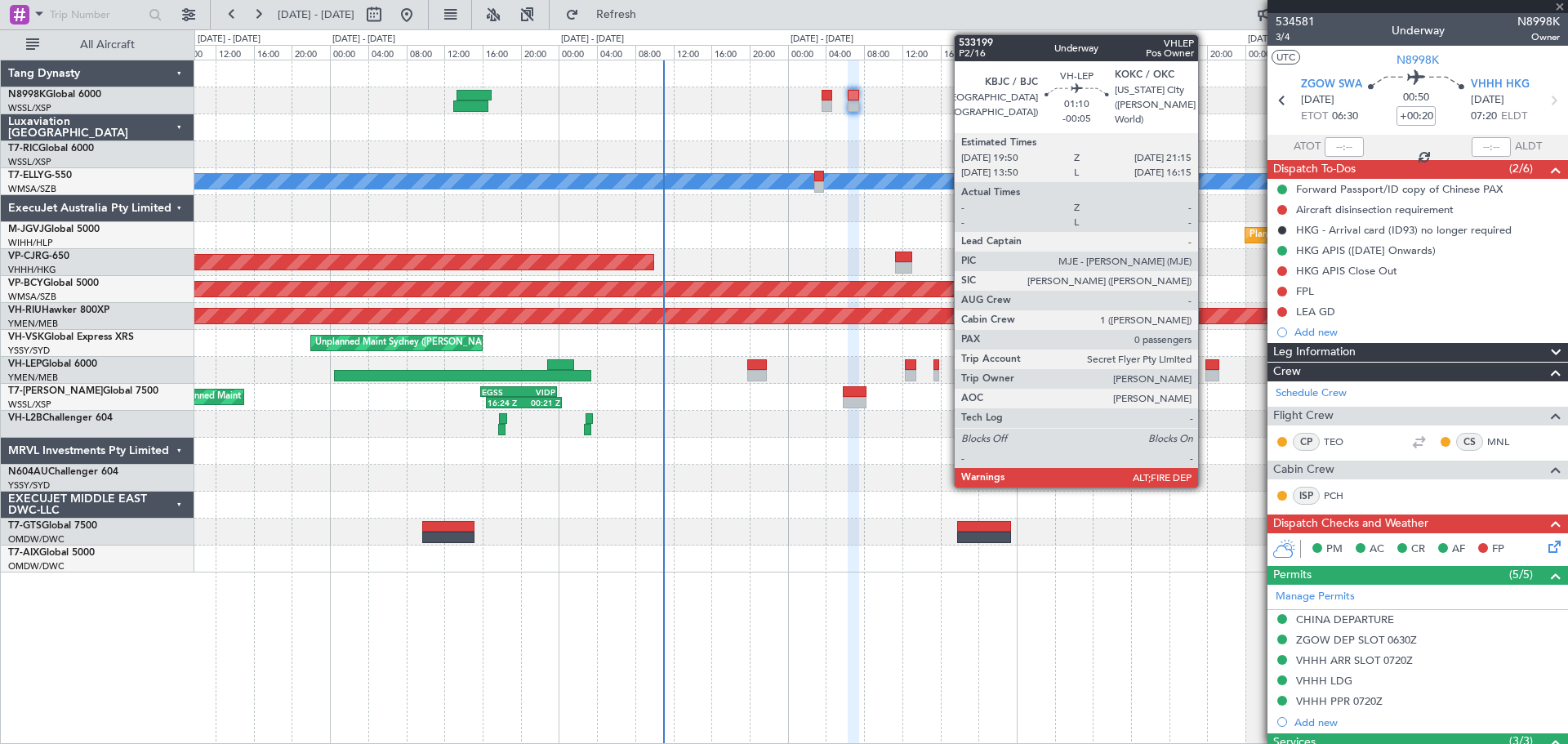
type input "9"
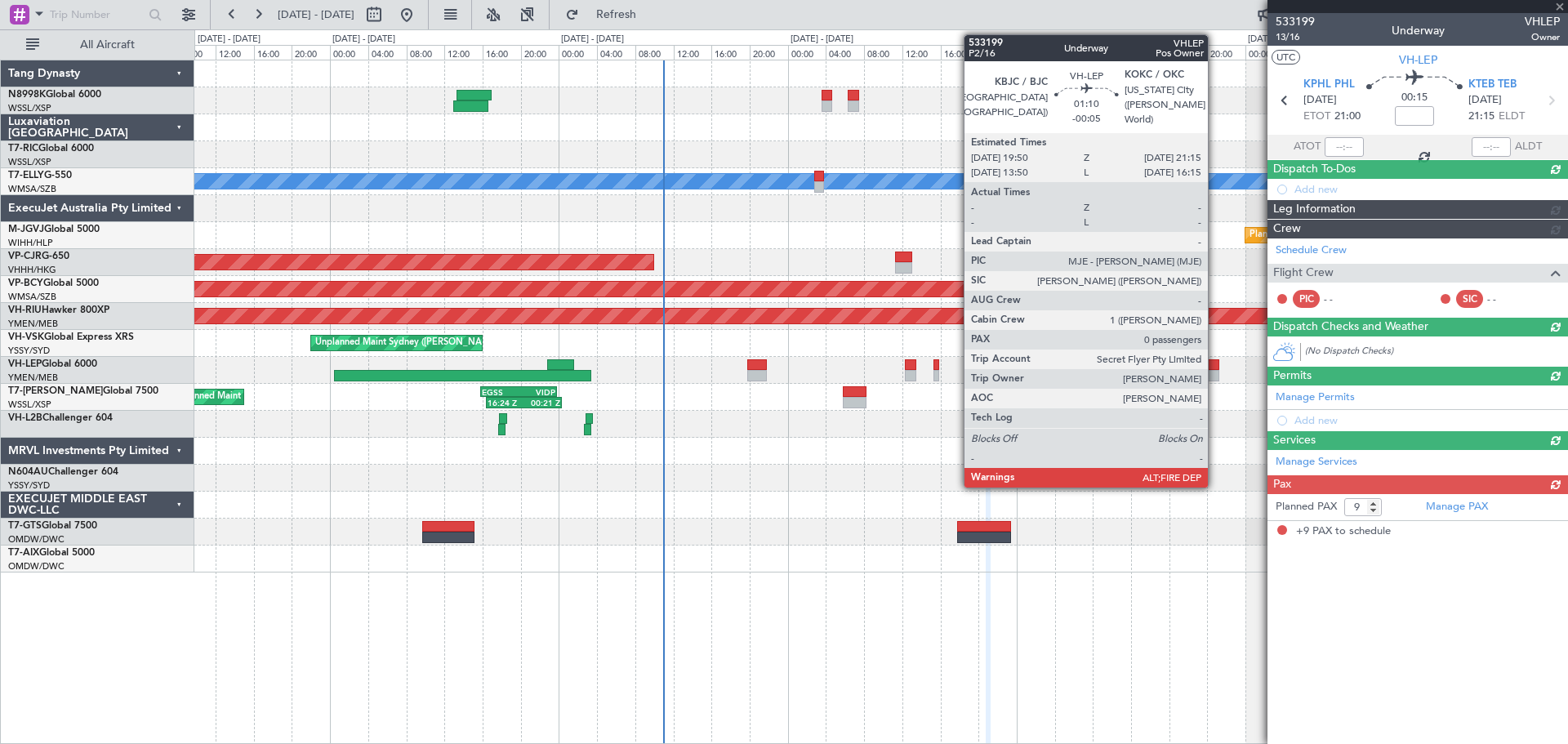
click at [1215, 368] on div at bounding box center [1213, 364] width 14 height 11
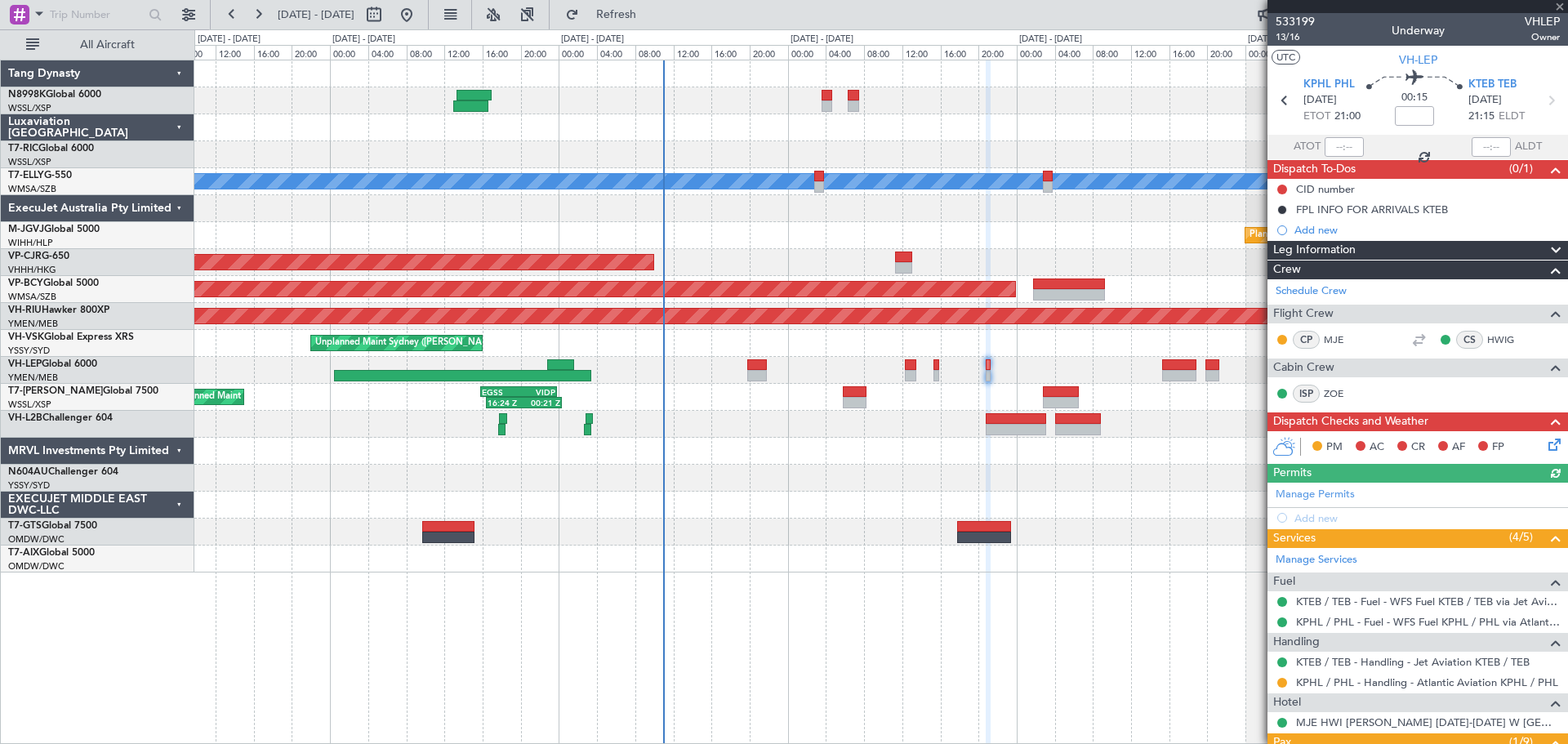
type input "-00:05"
type input "0"
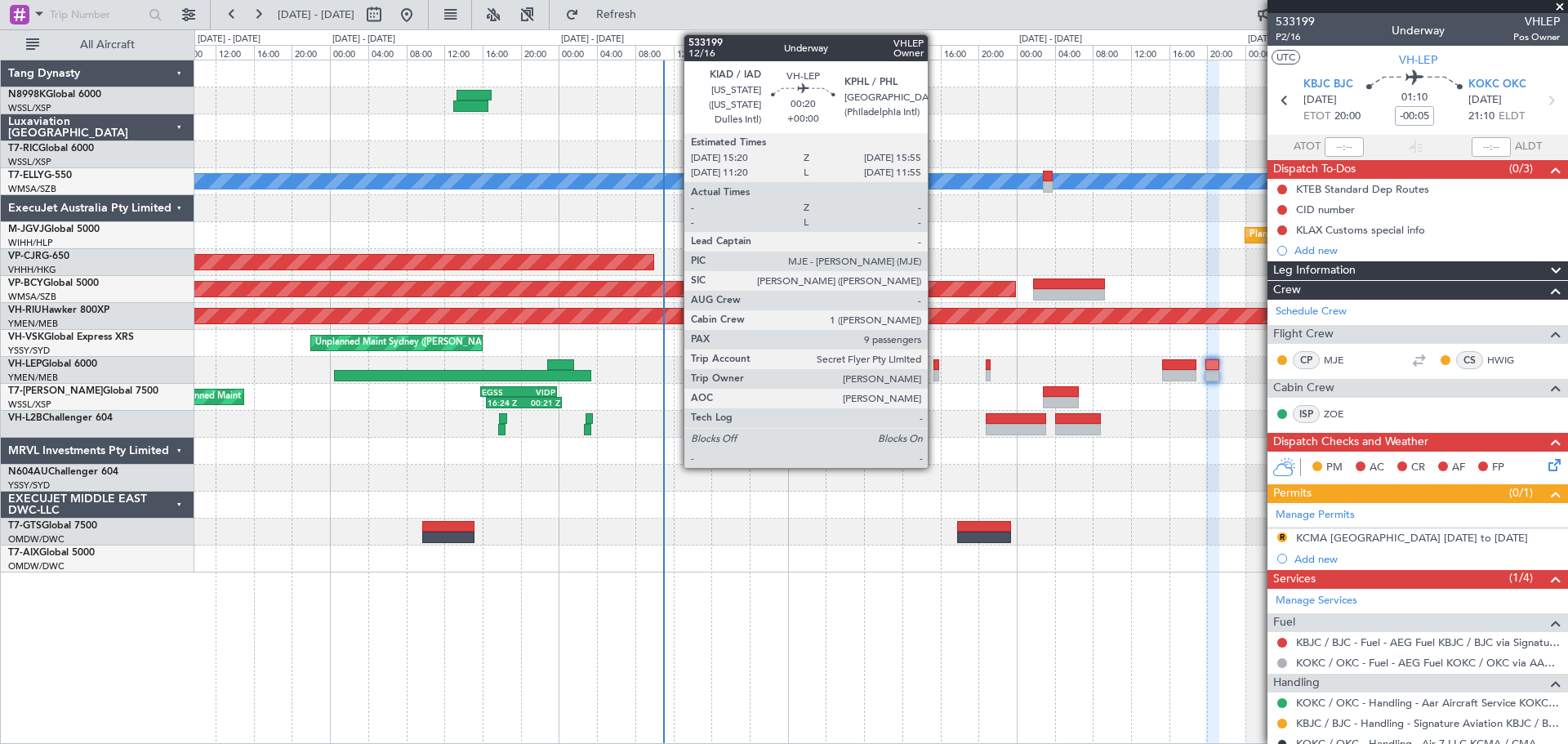
click at [935, 367] on div at bounding box center [937, 364] width 6 height 11
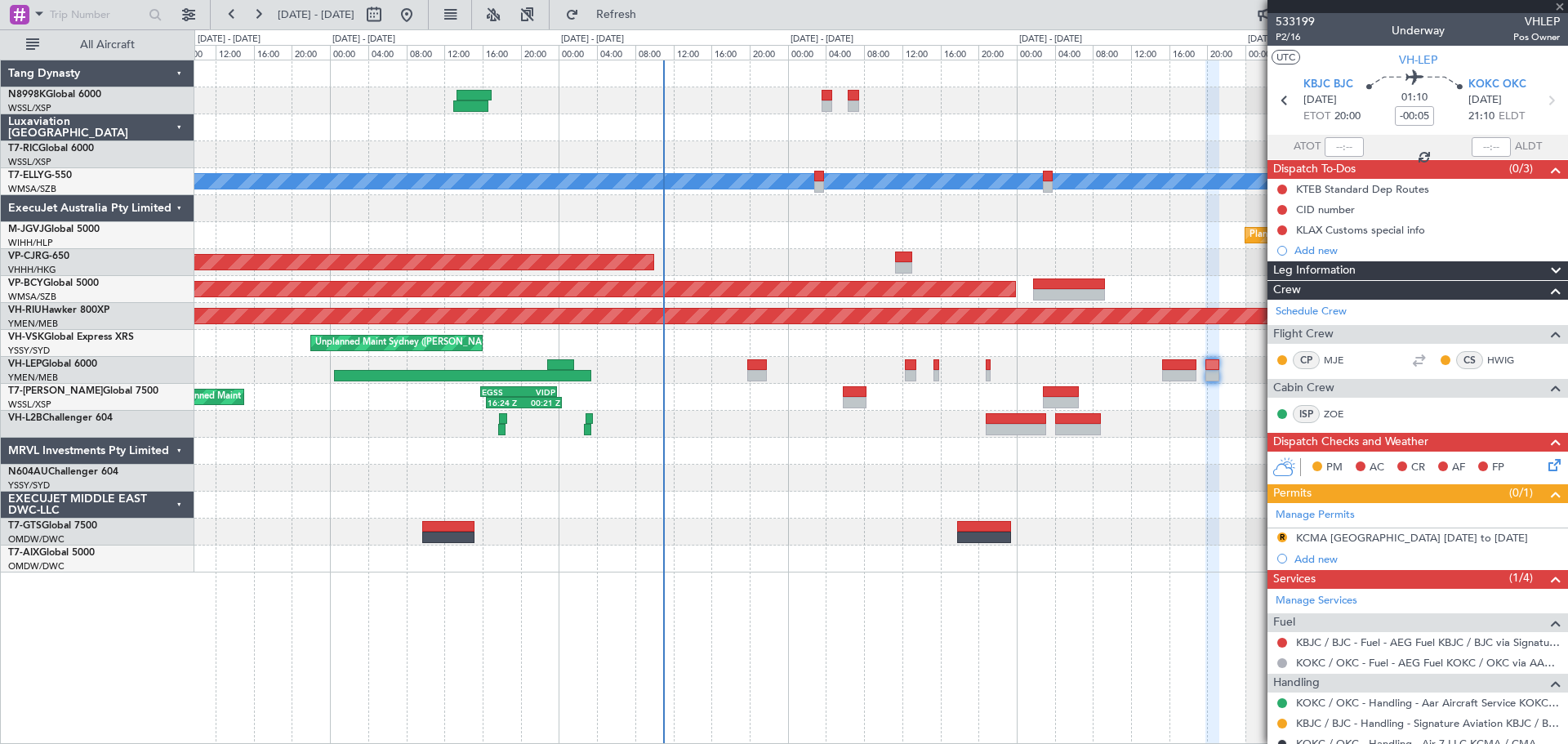
type input "9"
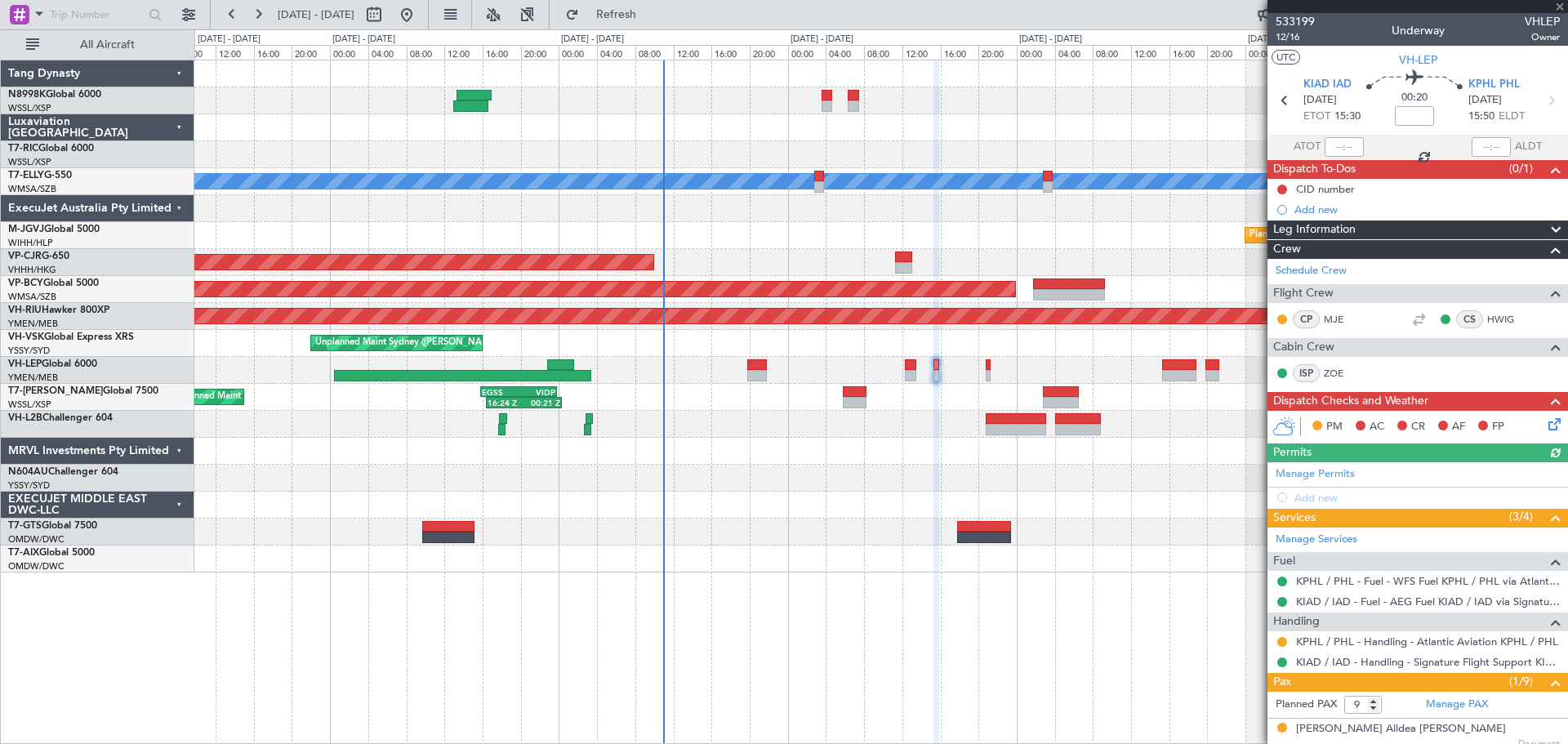
click at [992, 369] on div "Planned Maint [GEOGRAPHIC_DATA] ([GEOGRAPHIC_DATA] International) [PERSON_NAME]…" at bounding box center [880, 370] width 1373 height 27
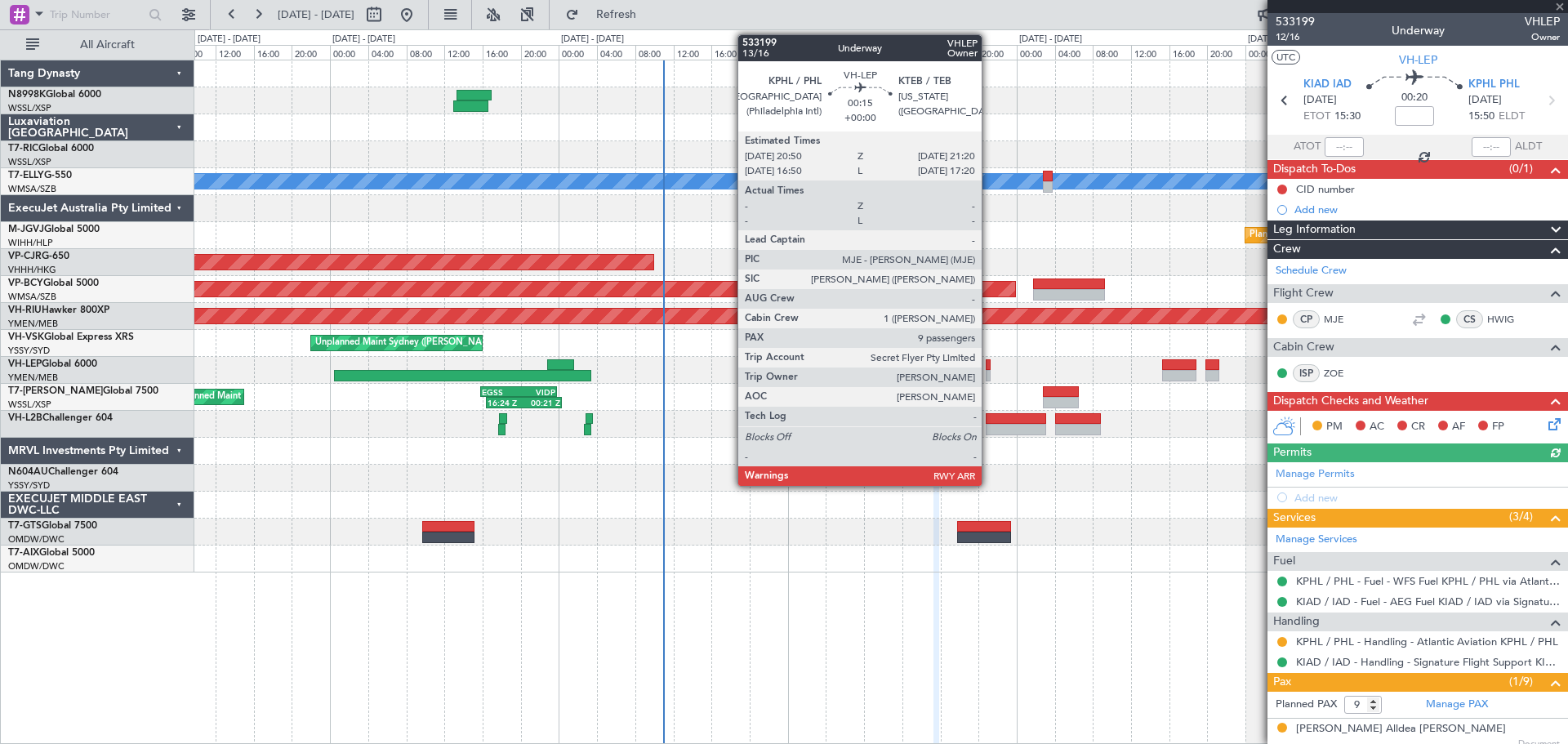
click at [989, 370] on div at bounding box center [988, 375] width 5 height 11
